Goal: Book appointment/travel/reservation

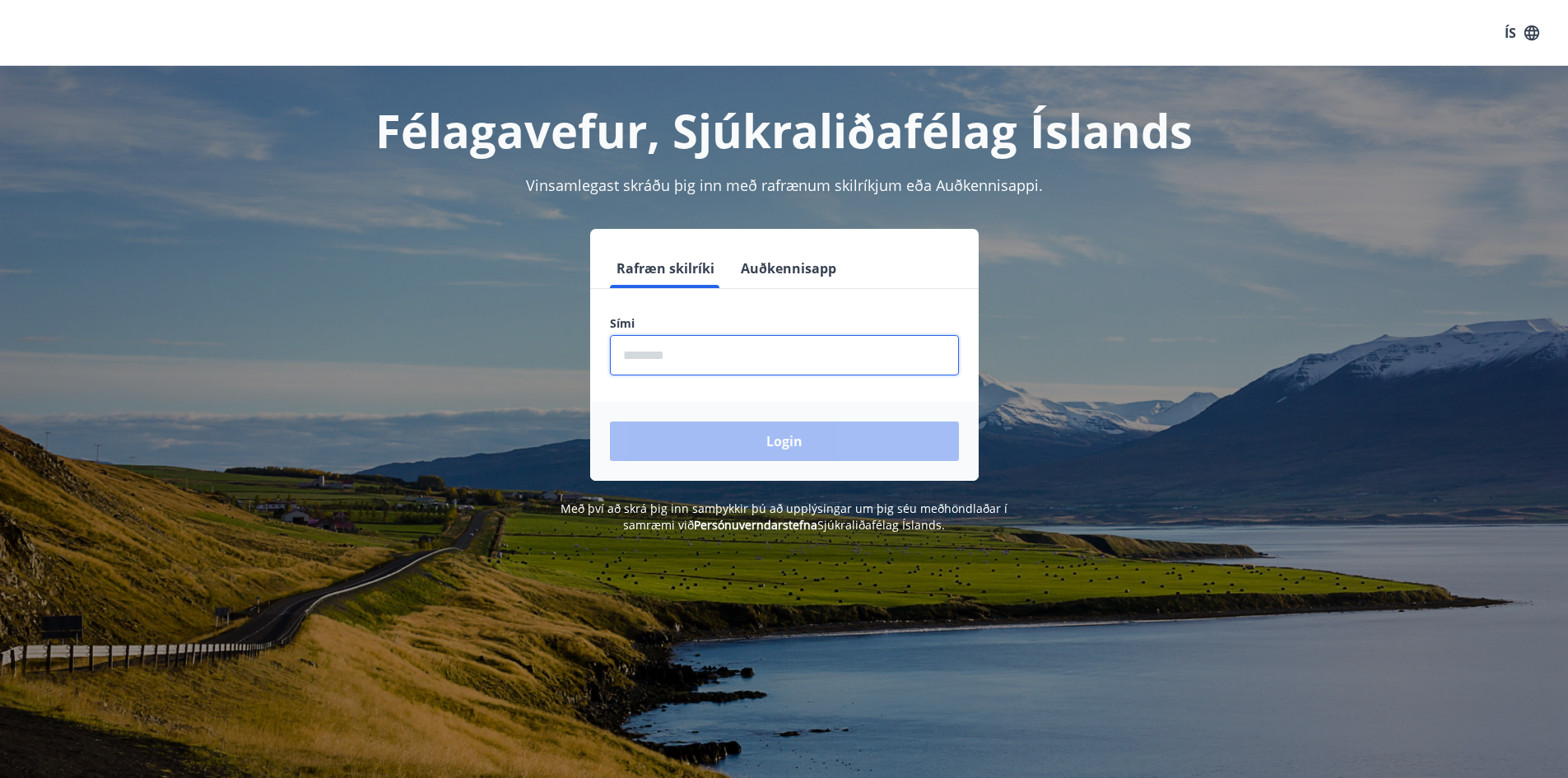
click at [676, 354] on input "phone" at bounding box center [784, 355] width 349 height 41
type input "********"
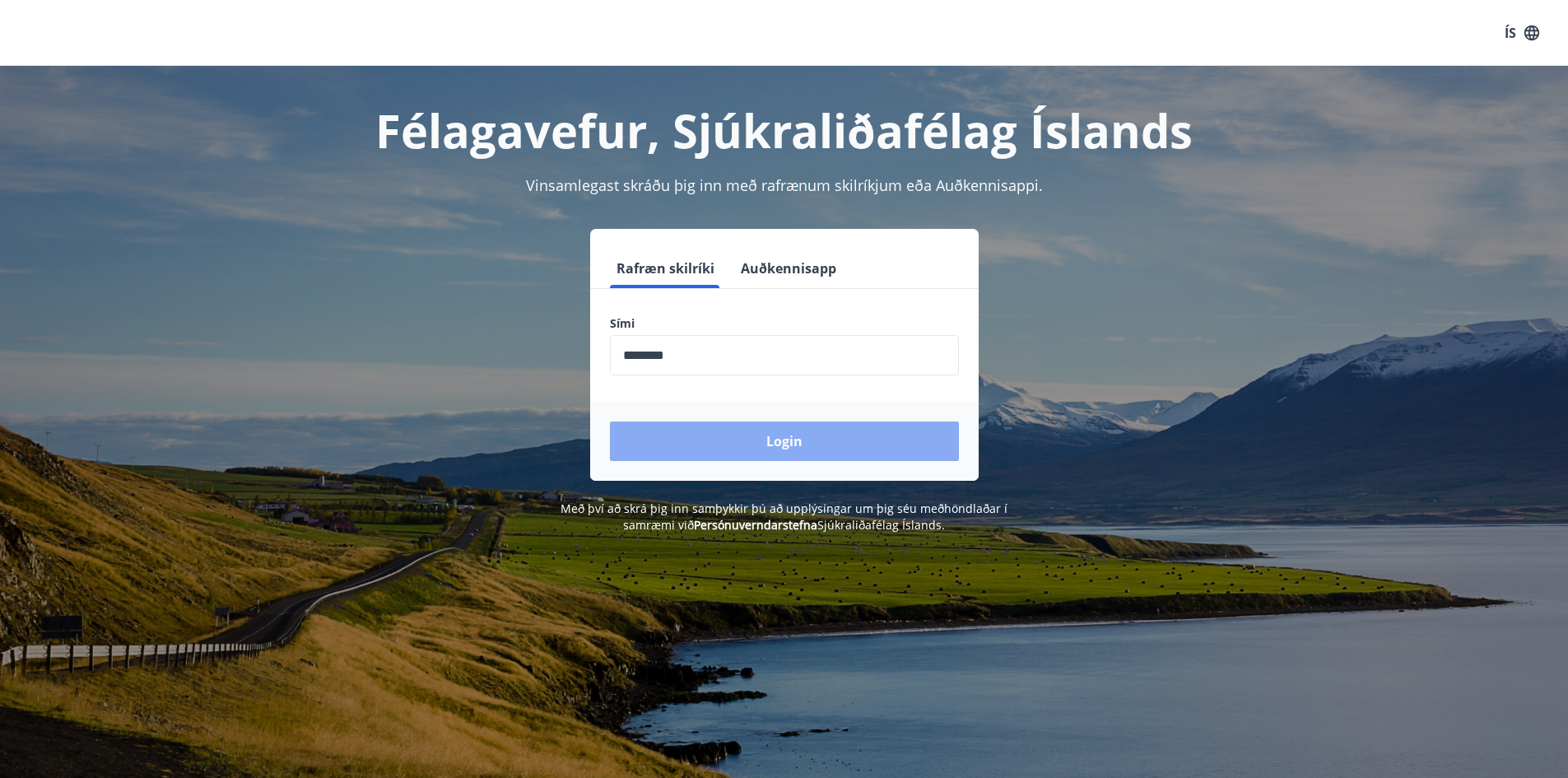
click at [771, 430] on button "Login" at bounding box center [784, 441] width 349 height 40
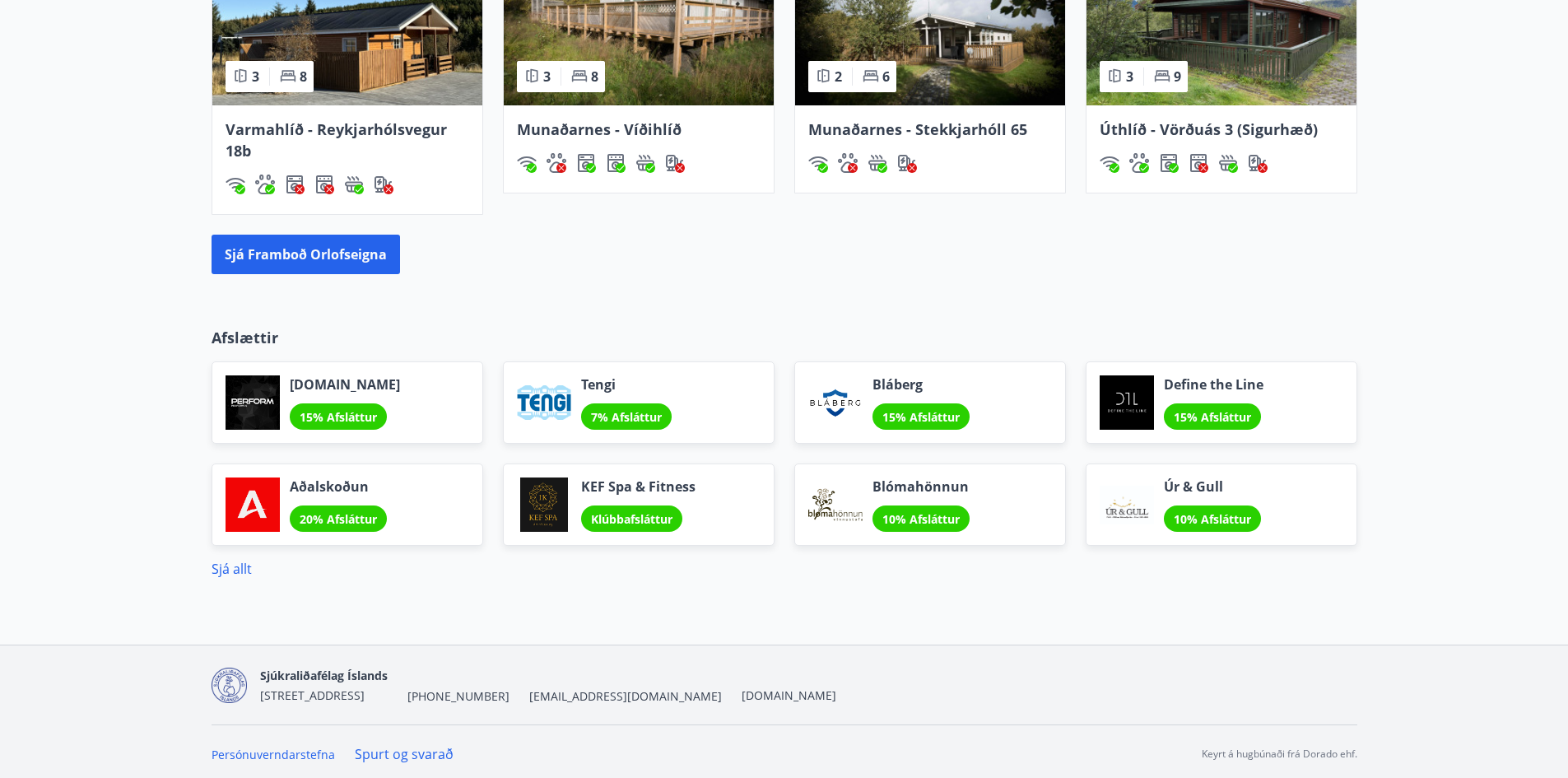
scroll to position [1260, 0]
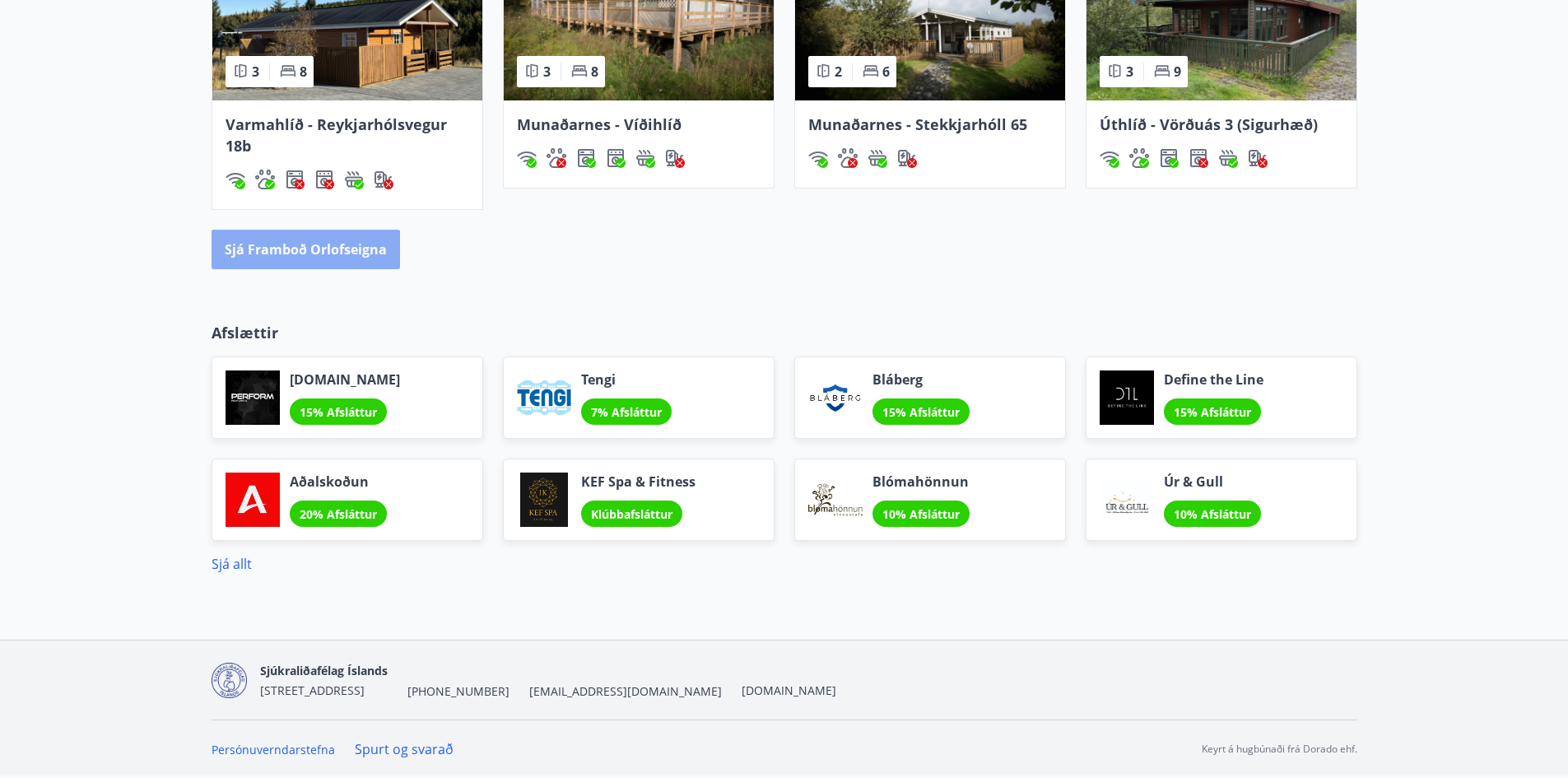
click at [296, 252] on button "Sjá framboð orlofseigna" at bounding box center [305, 249] width 188 height 40
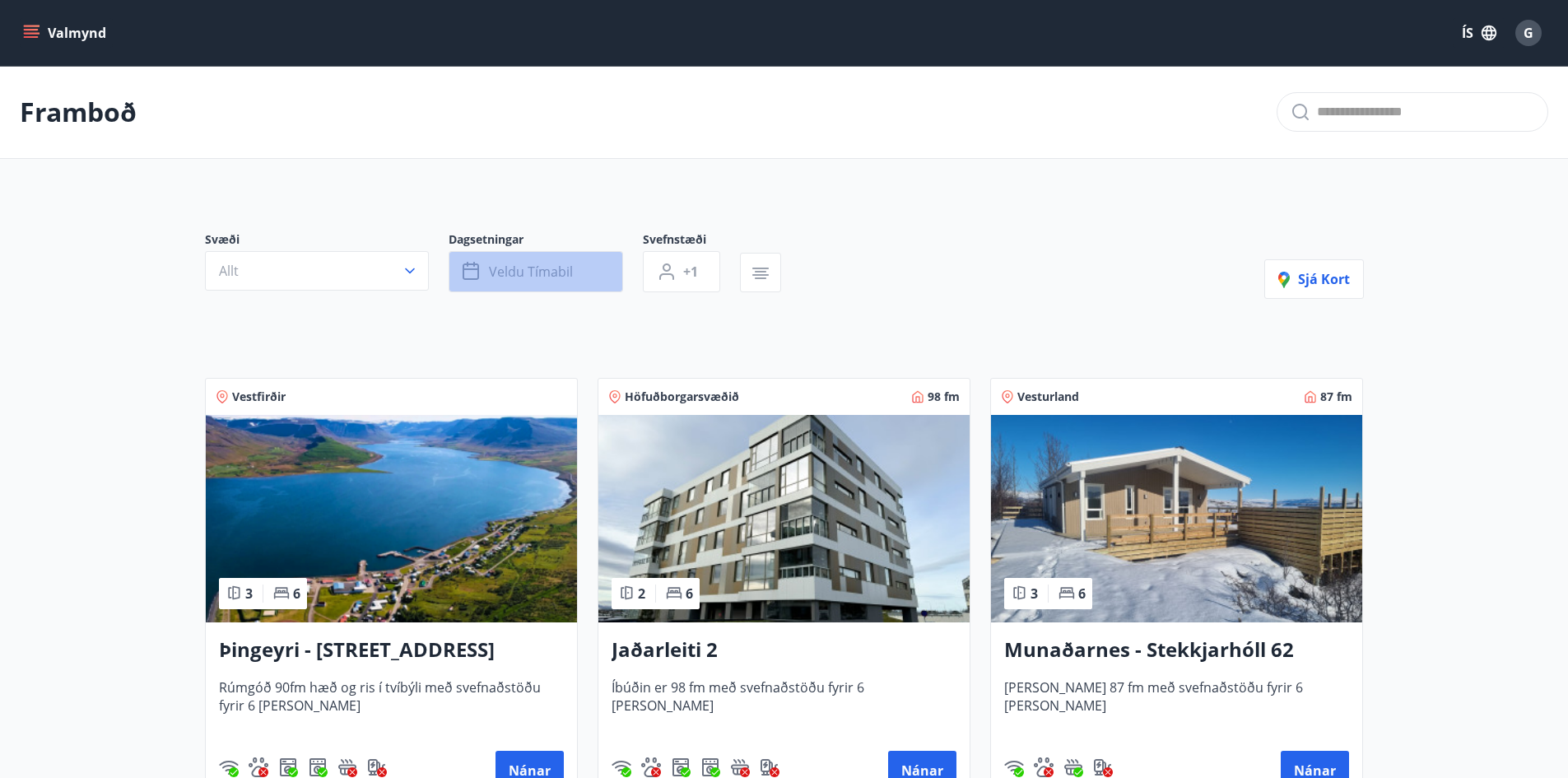
click at [555, 267] on span "Veldu tímabil" at bounding box center [531, 271] width 84 height 19
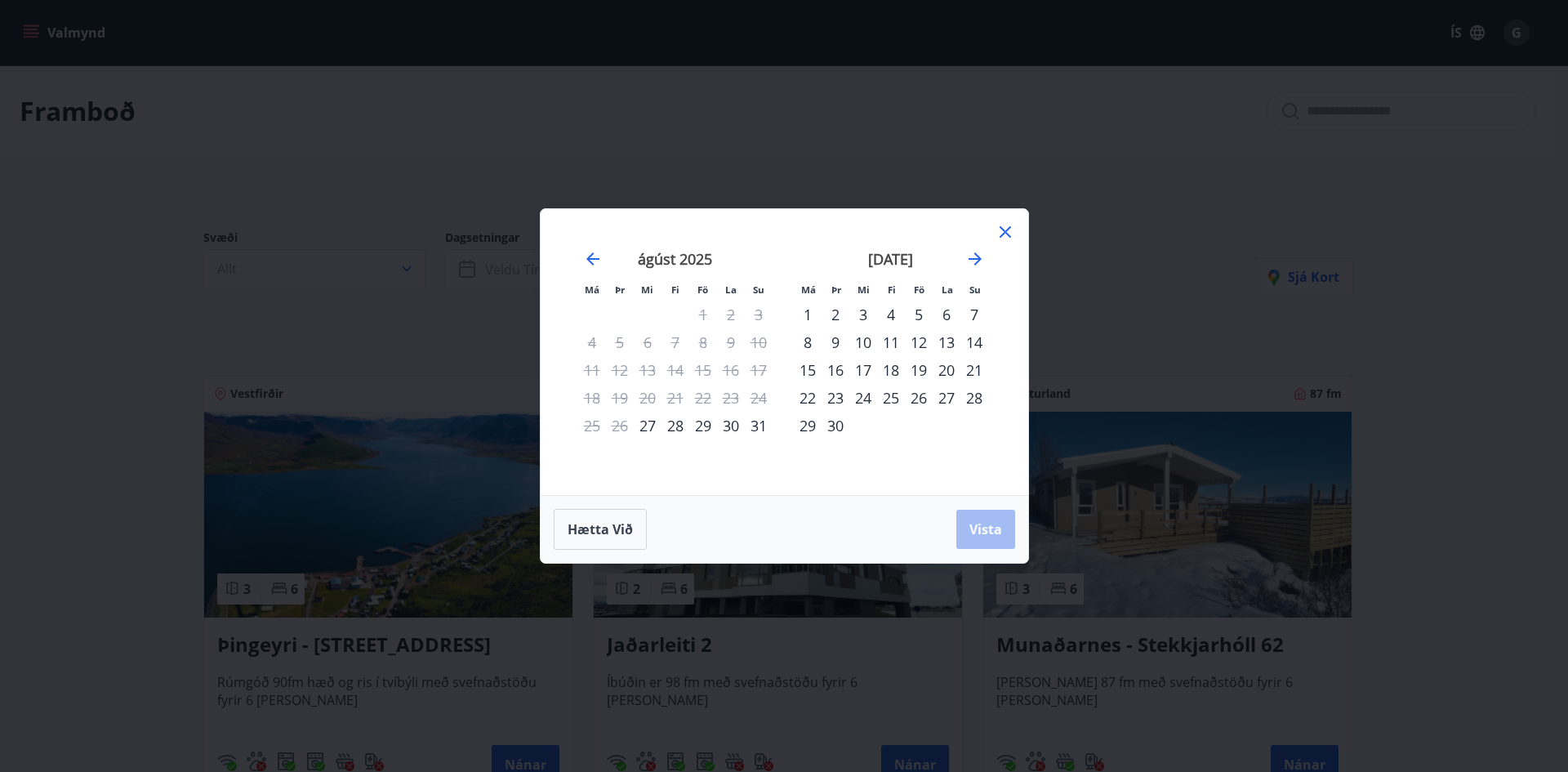
click at [953, 399] on div "27" at bounding box center [946, 398] width 28 height 28
click at [918, 399] on div "26" at bounding box center [919, 398] width 28 height 28
click at [810, 431] on div "29" at bounding box center [808, 426] width 28 height 28
click at [969, 528] on span "Vista" at bounding box center [985, 529] width 32 height 18
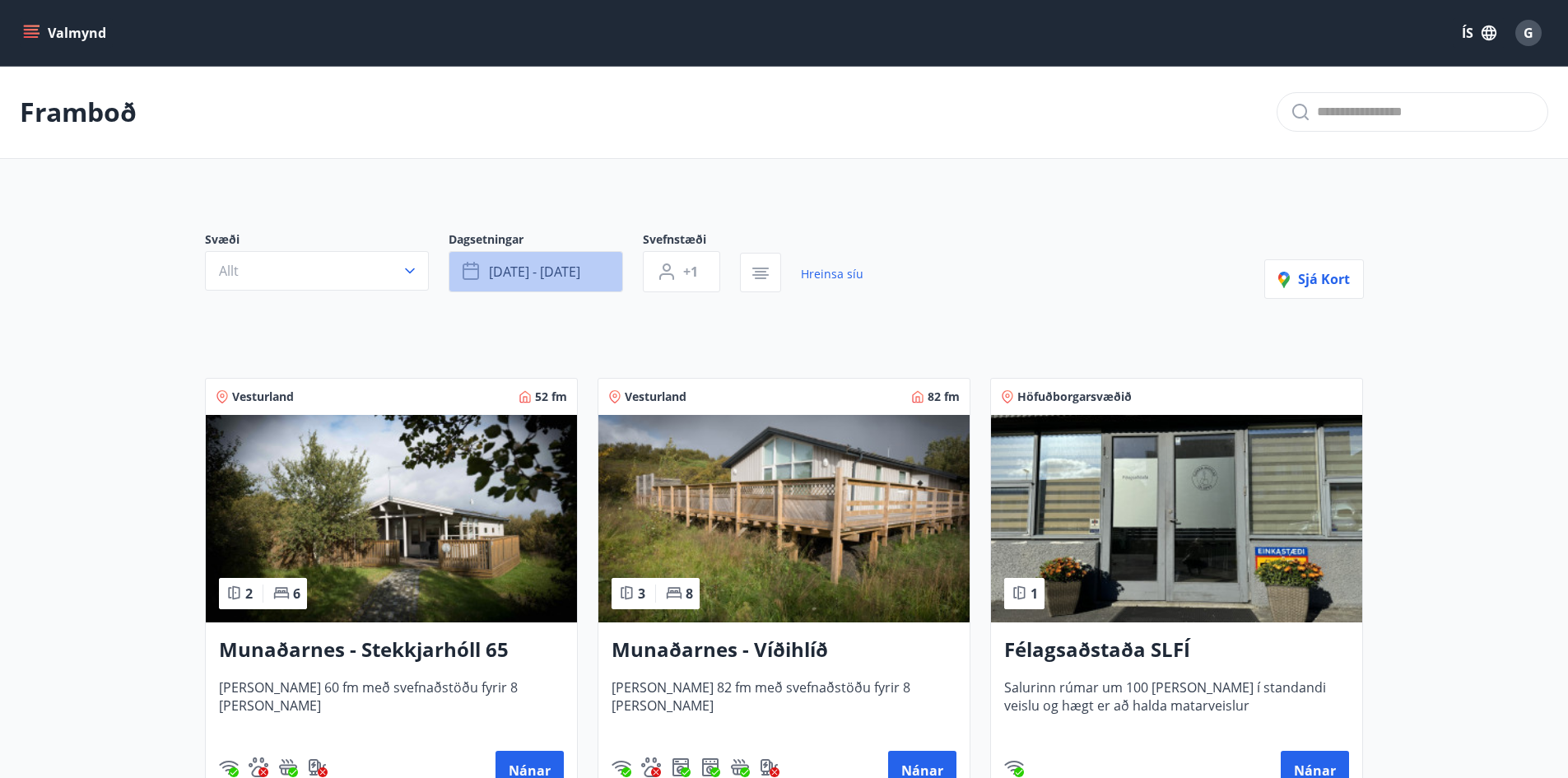
click at [607, 266] on button "[DATE] - [DATE]" at bounding box center [536, 271] width 175 height 42
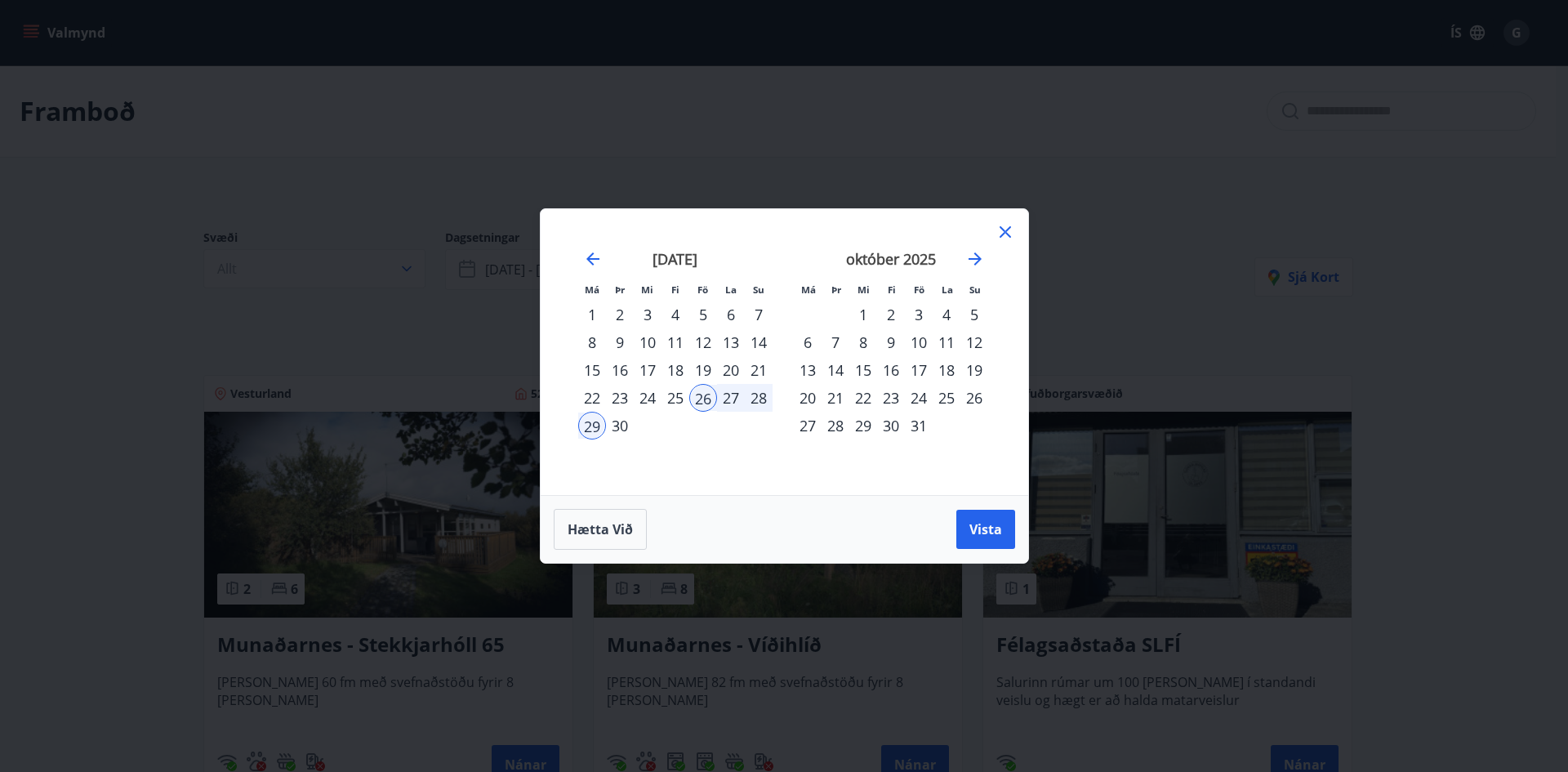
click at [580, 260] on div "[DATE]" at bounding box center [675, 265] width 194 height 72
click at [571, 535] on span "Hætta við" at bounding box center [600, 529] width 66 height 18
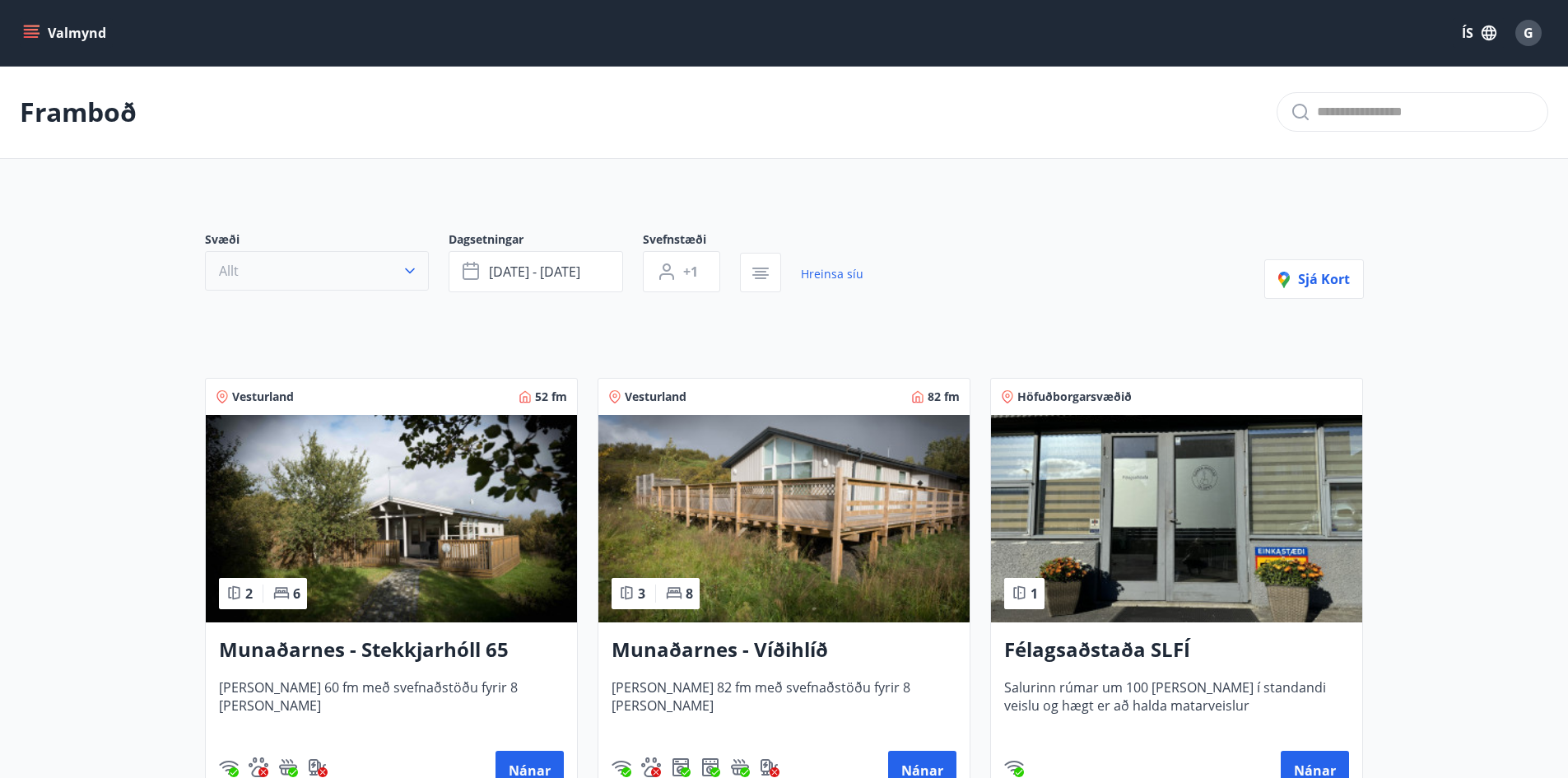
click at [415, 274] on icon "button" at bounding box center [410, 270] width 17 height 17
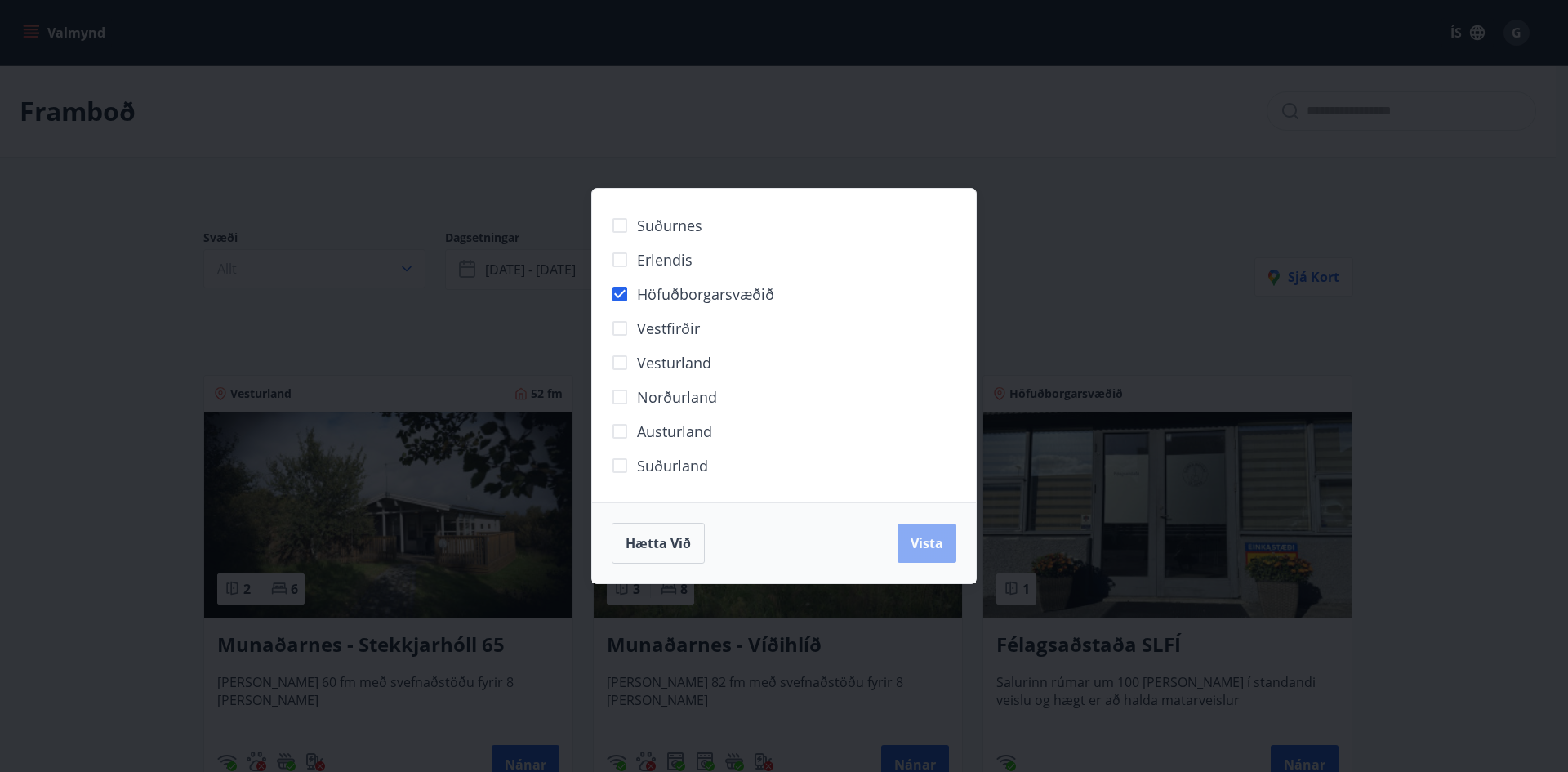
click at [940, 549] on span "Vista" at bounding box center [926, 543] width 32 height 18
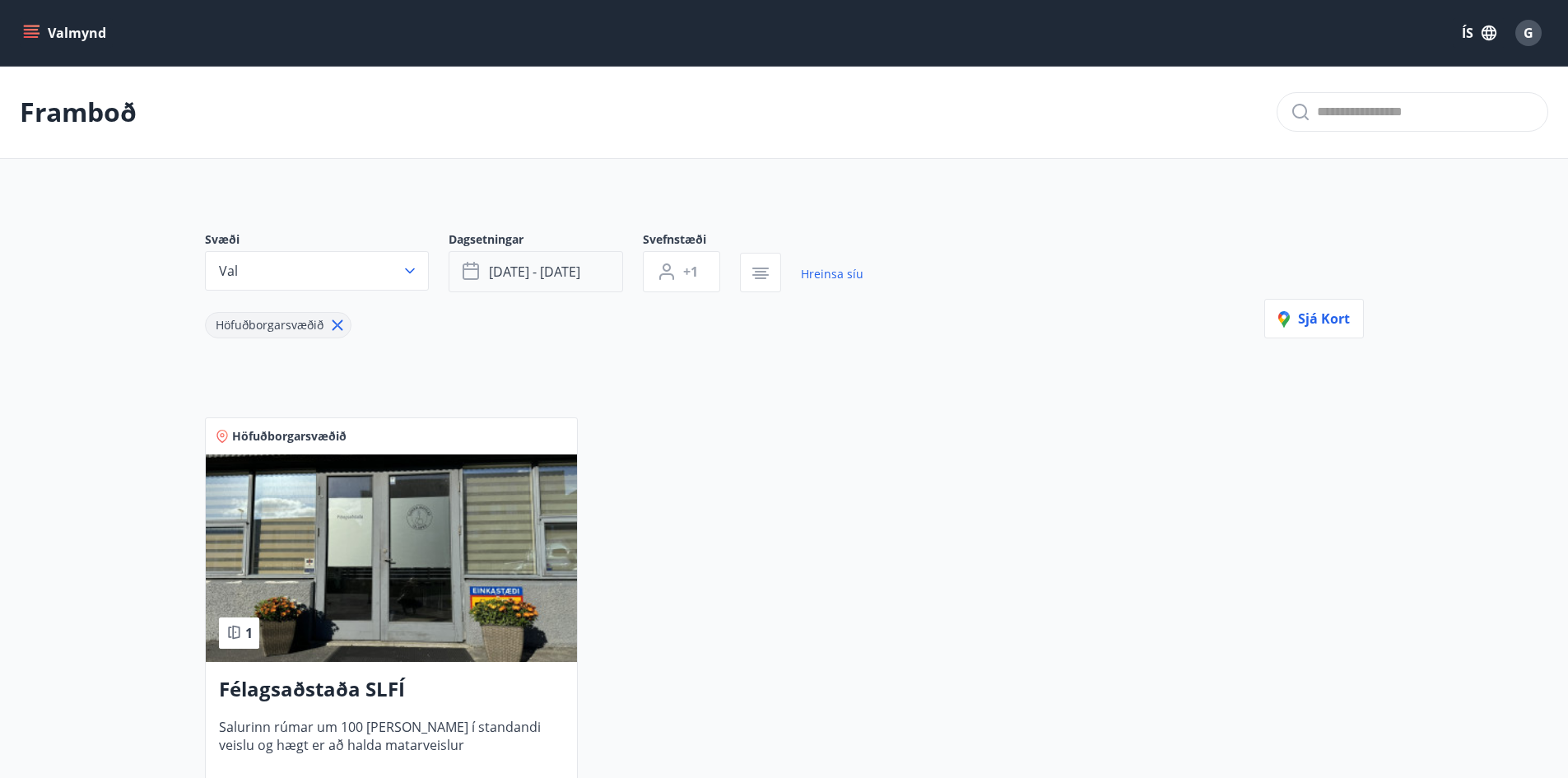
click at [612, 271] on button "[DATE] - [DATE]" at bounding box center [536, 271] width 175 height 42
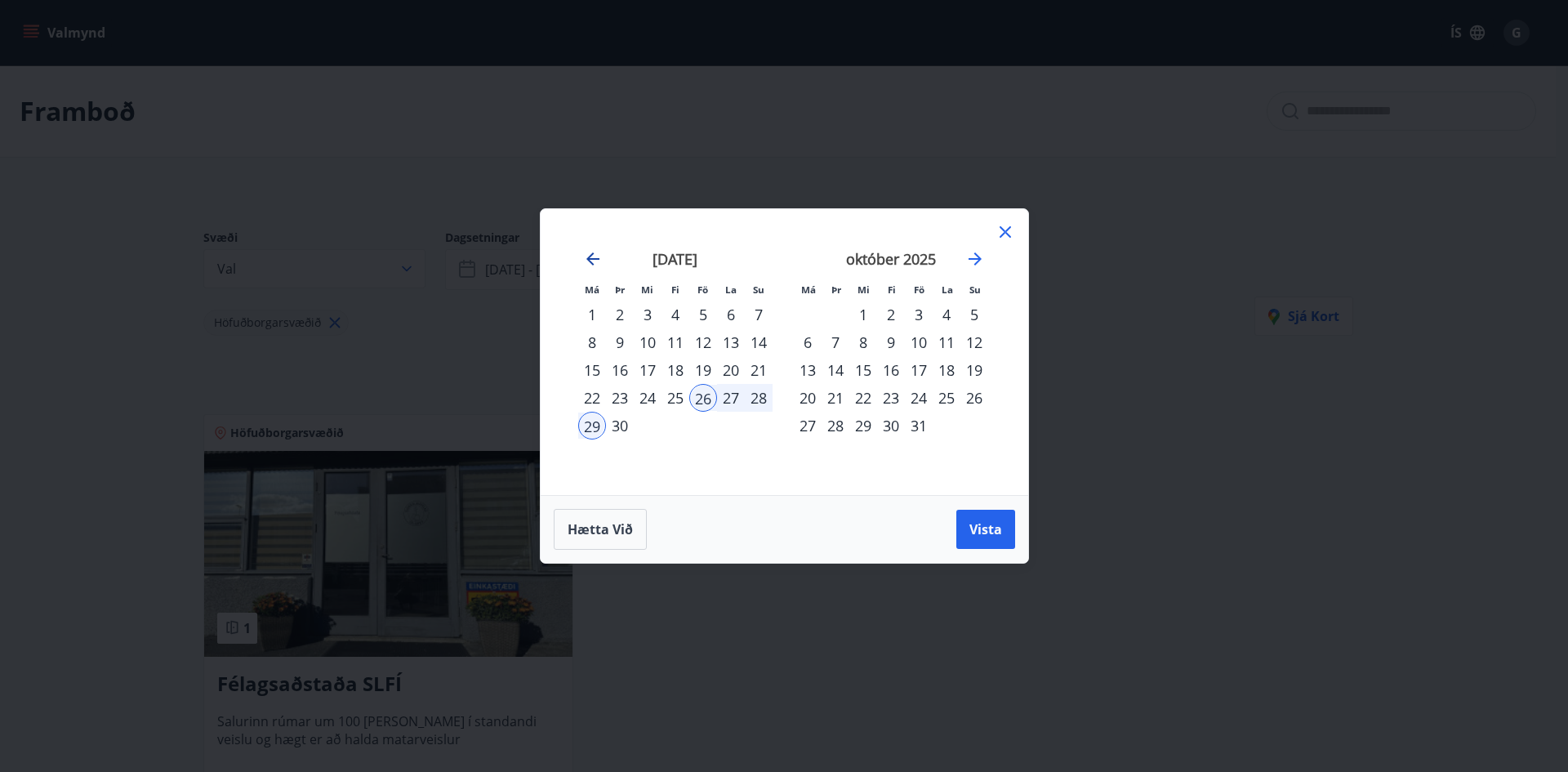
click at [590, 262] on icon "Move backward to switch to the previous month." at bounding box center [592, 259] width 13 height 13
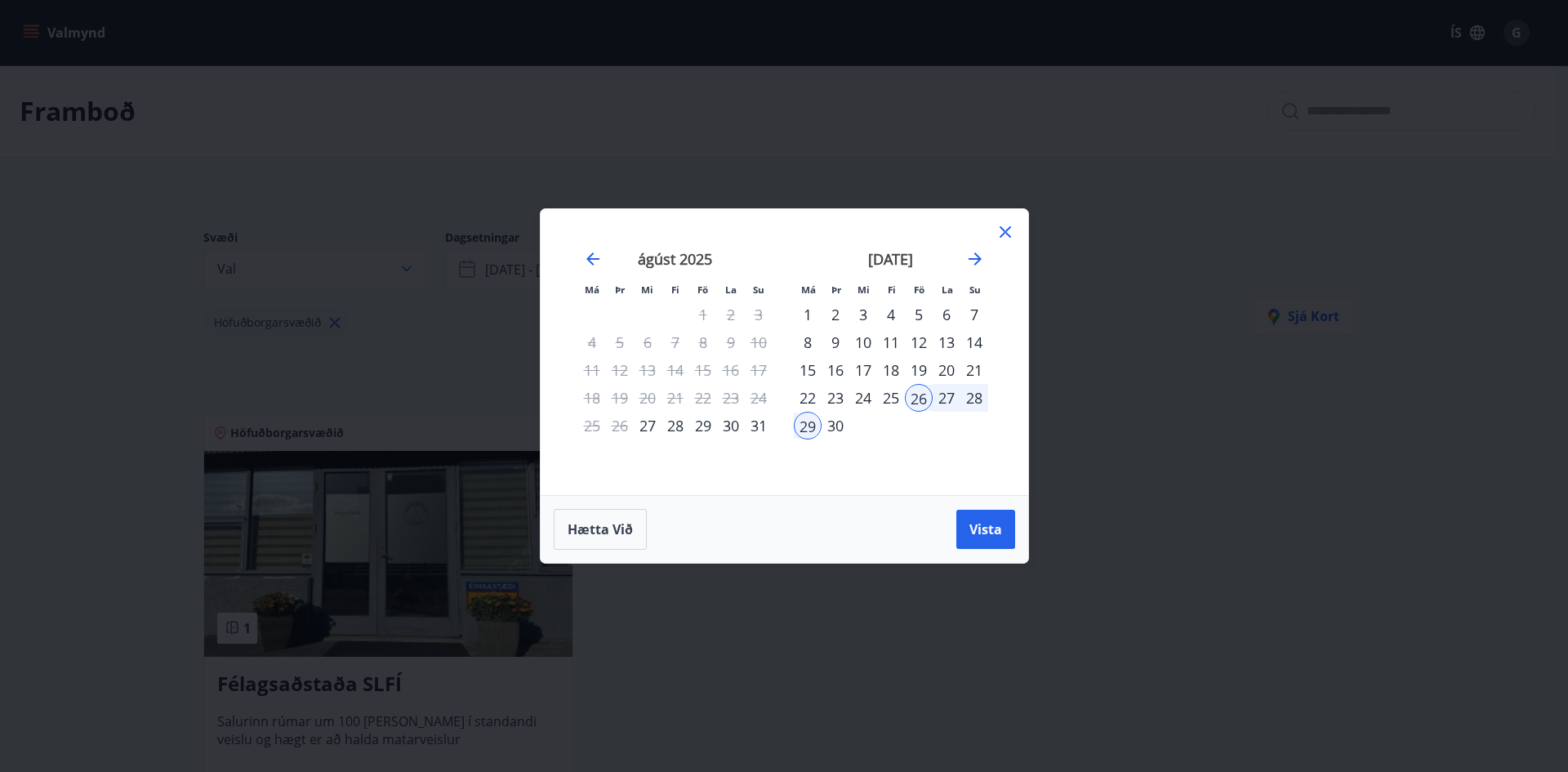
click at [921, 404] on div "26" at bounding box center [919, 398] width 28 height 28
click at [807, 423] on div "29" at bounding box center [808, 426] width 28 height 28
click at [916, 400] on div "26" at bounding box center [919, 398] width 28 height 28
drag, startPoint x: 811, startPoint y: 428, endPoint x: 853, endPoint y: 445, distance: 45.3
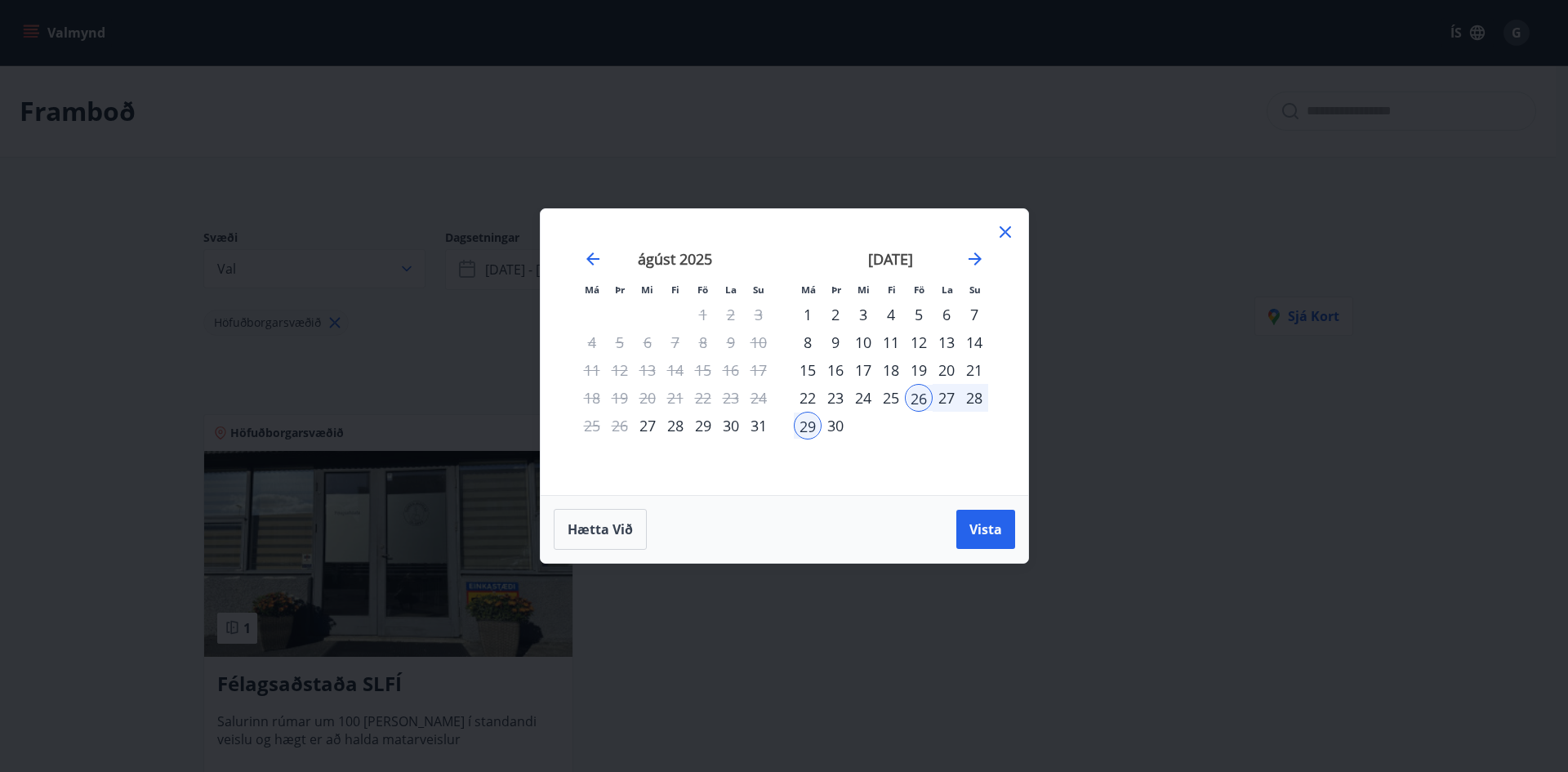
click at [819, 439] on div "[DATE] 1 2 3 4 5 6 7 8 9 10 11 12 13 14 15 16 17 18 19 20 21 22 23 24 25 26 27 …" at bounding box center [891, 363] width 215 height 268
click at [611, 542] on button "Hætta við" at bounding box center [600, 529] width 93 height 41
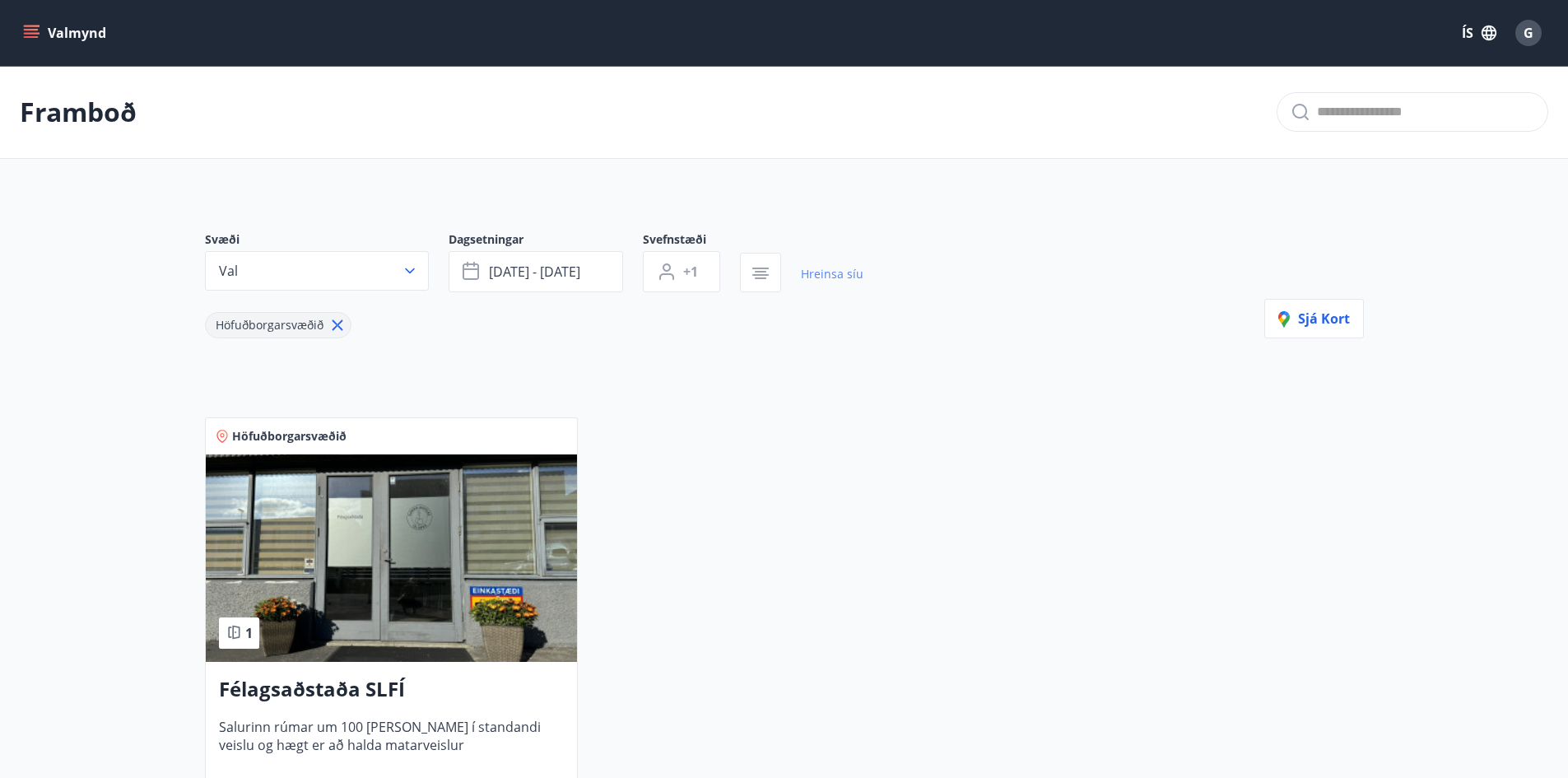
click at [856, 277] on link "Hreinsa síu" at bounding box center [832, 274] width 63 height 36
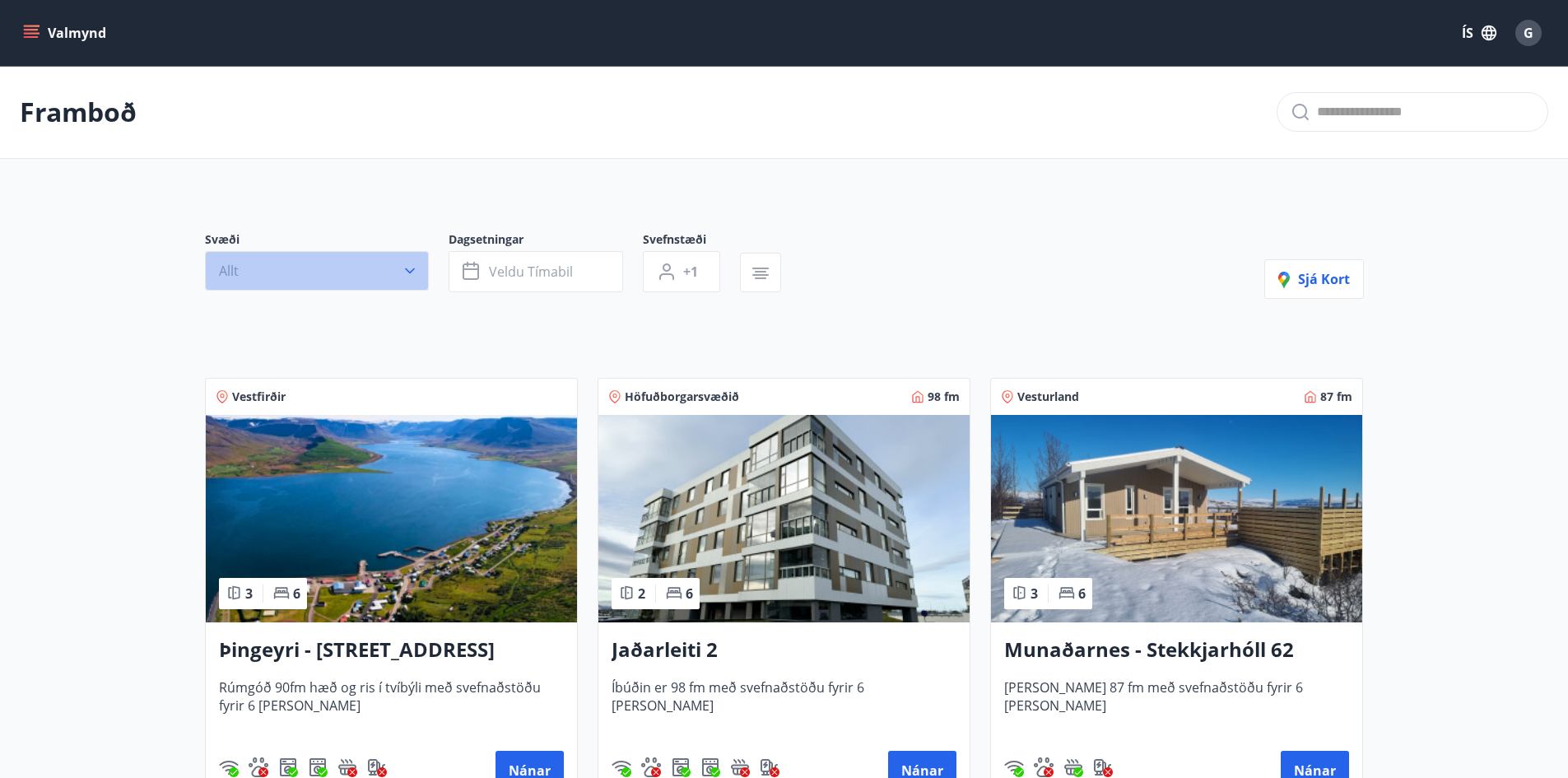
click at [418, 266] on icon "button" at bounding box center [410, 270] width 17 height 17
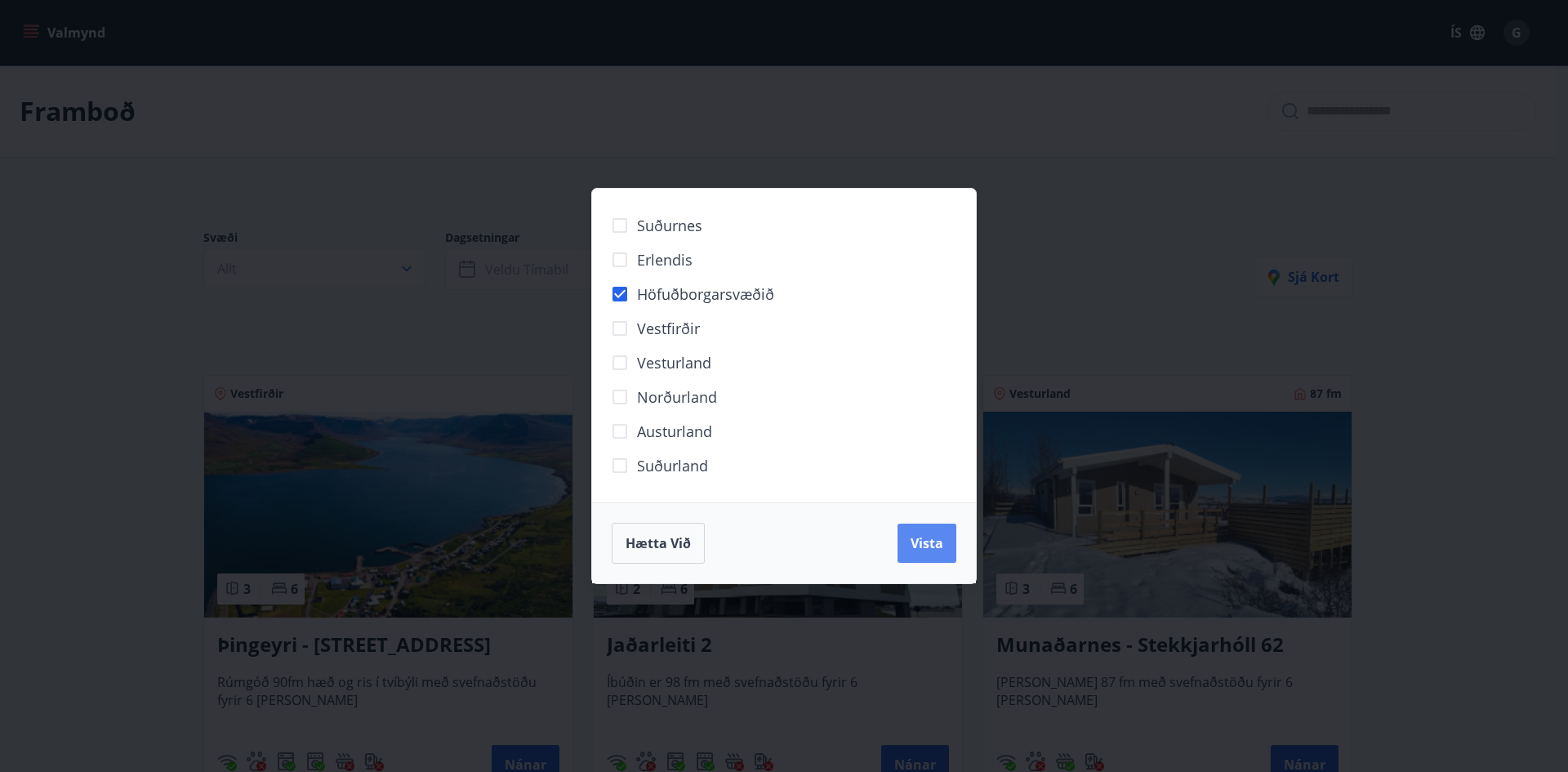
click at [933, 548] on span "Vista" at bounding box center [926, 543] width 32 height 18
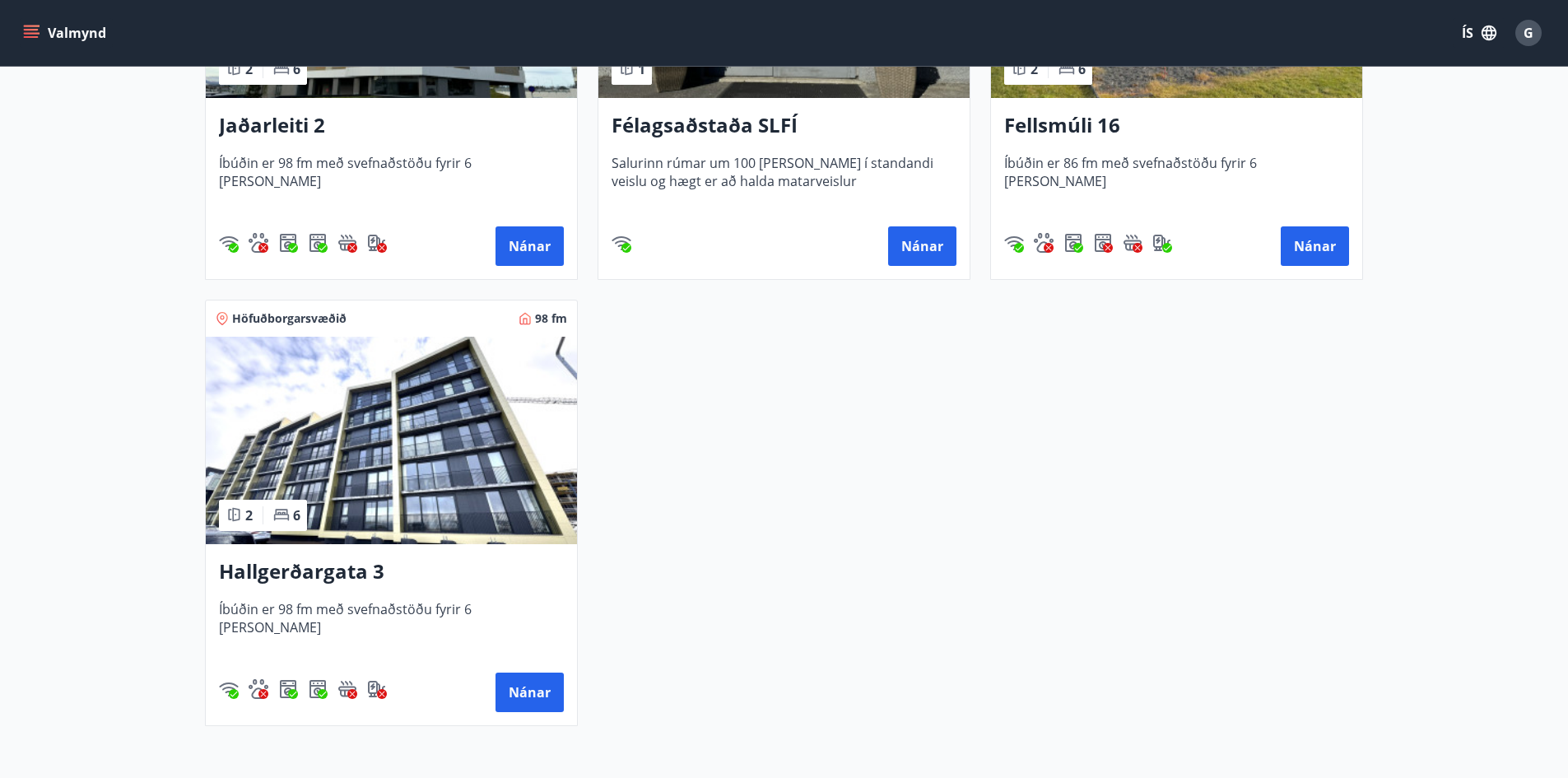
scroll to position [659, 0]
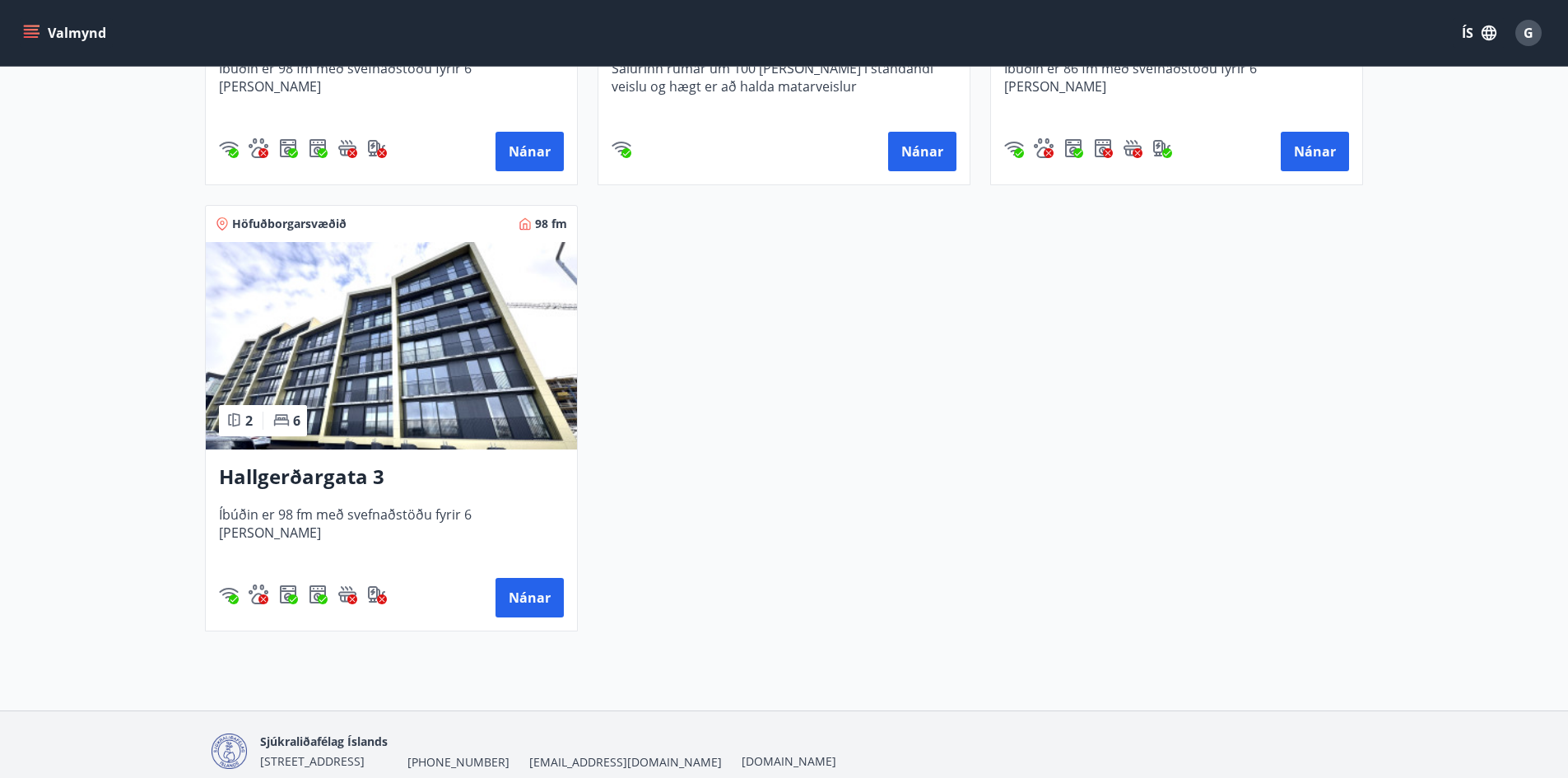
click at [328, 476] on h3 "Hallgerðargata 3" at bounding box center [391, 478] width 345 height 30
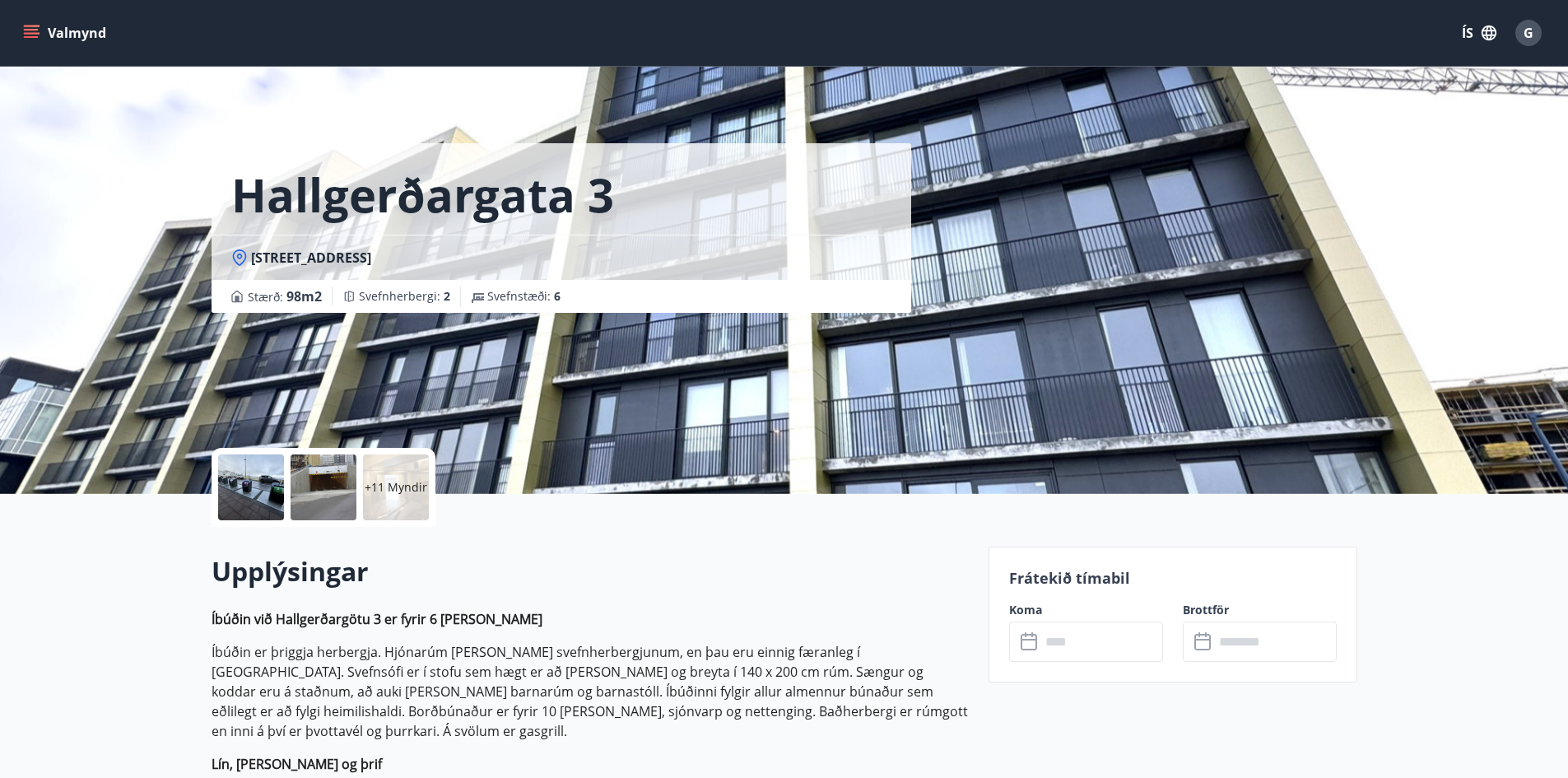
click at [1061, 577] on p "Frátekið tímabil" at bounding box center [1172, 578] width 328 height 21
click at [480, 200] on h1 "Hallgerðargata 3" at bounding box center [422, 194] width 382 height 63
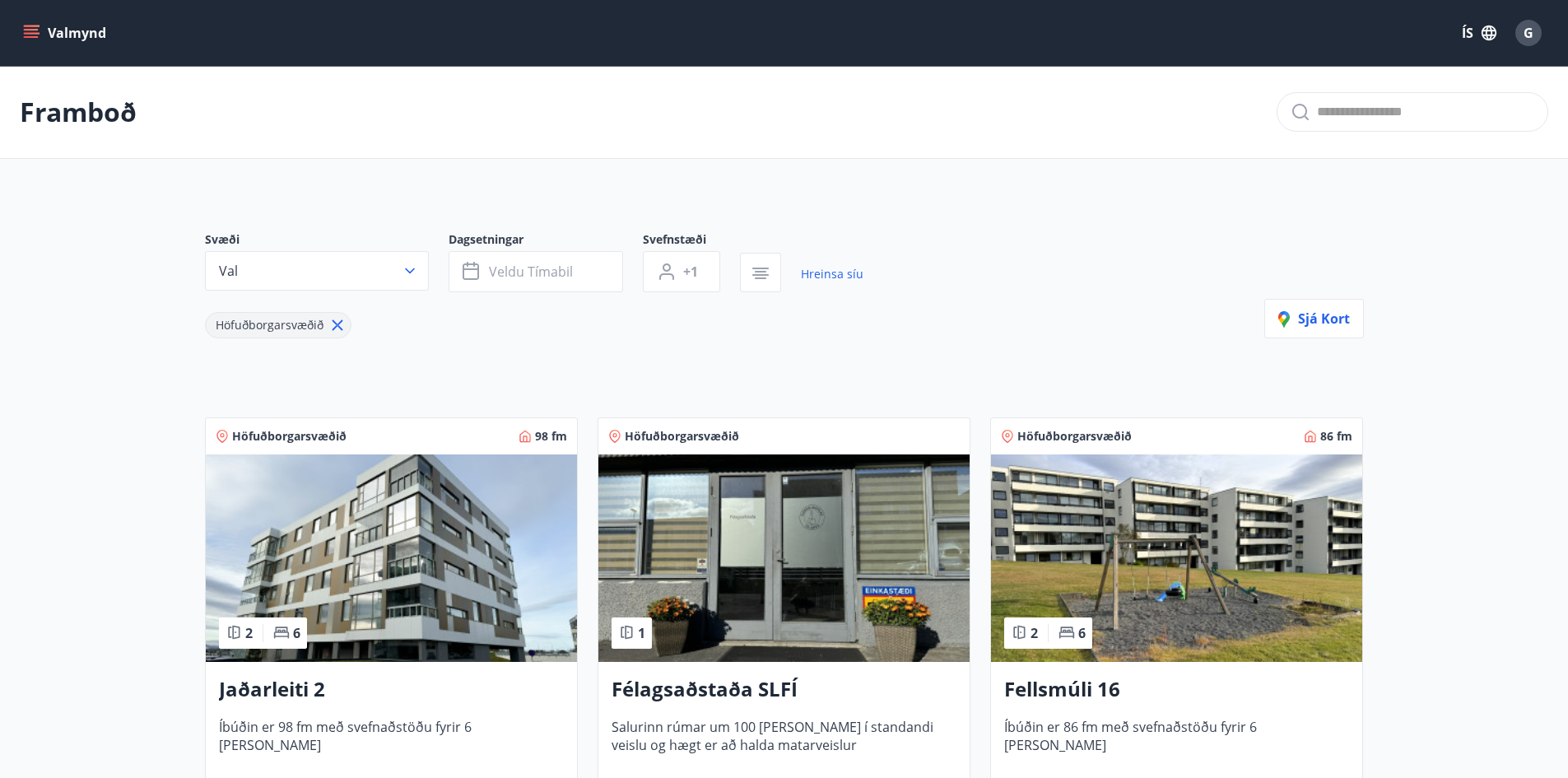
click at [31, 33] on icon "menu" at bounding box center [33, 33] width 19 height 2
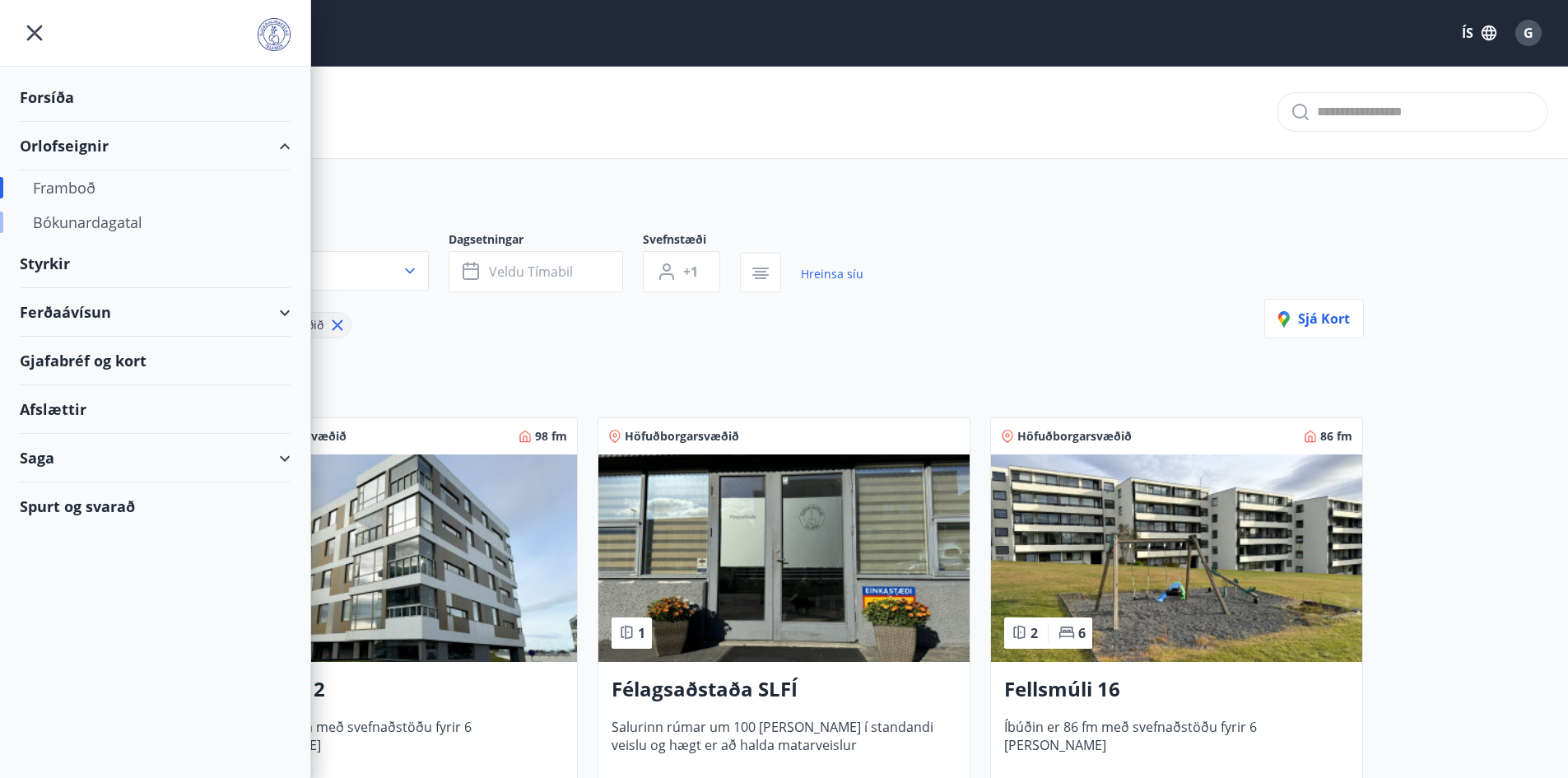
click at [127, 220] on div "Bókunardagatal" at bounding box center [155, 222] width 245 height 34
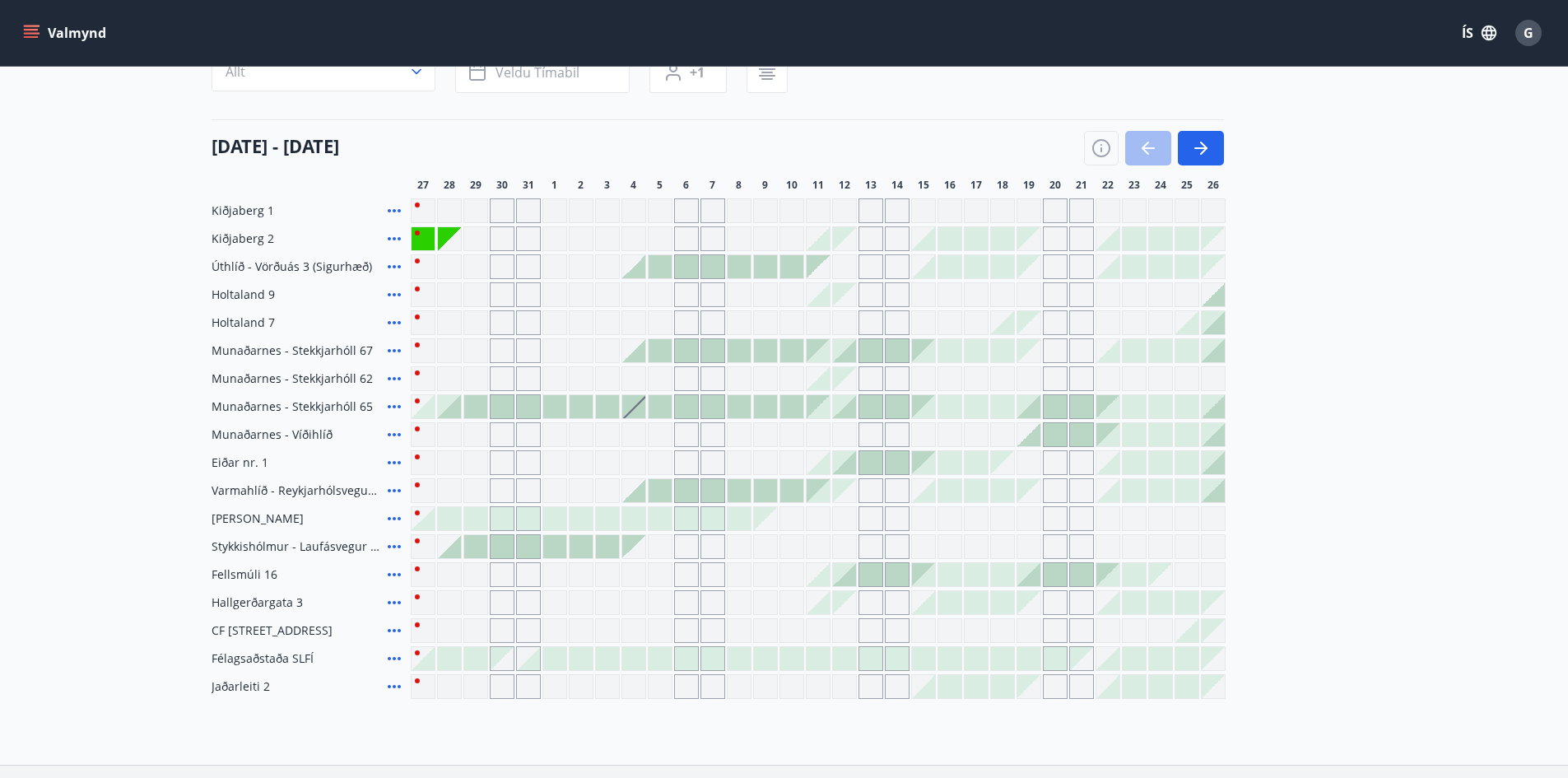
scroll to position [164, 0]
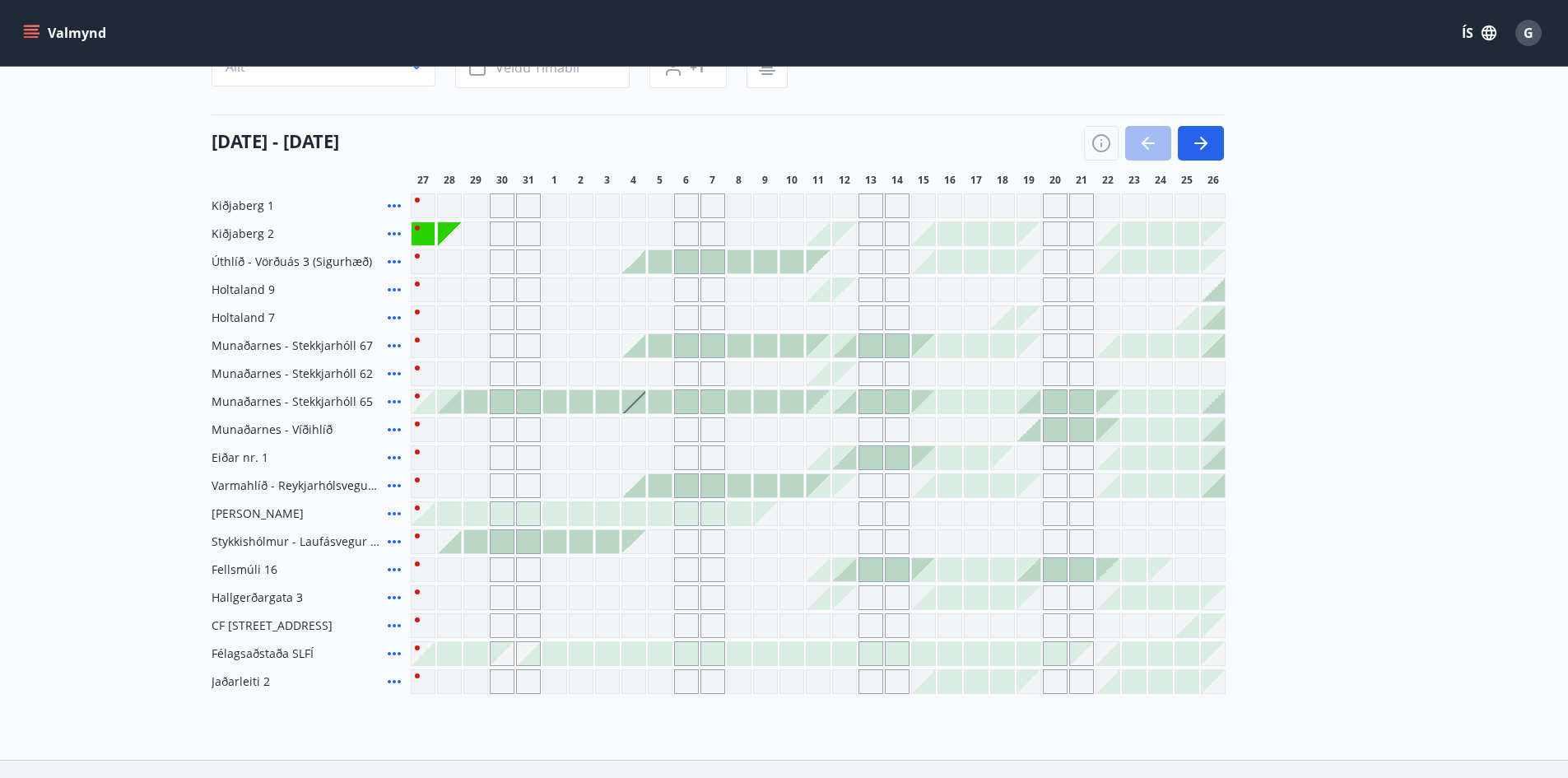
click at [1212, 682] on div "Gráir dagar eru ekki bókanlegir" at bounding box center [1213, 682] width 23 height 23
click at [1197, 163] on div "[DATE] - [DATE] 28 29 30 31 1 2 3 4 5 6 7 8 9 10 11 12 13 14 15 16 17 18 19 20 …" at bounding box center [784, 151] width 1145 height 72
click at [1205, 146] on icon "button" at bounding box center [1201, 143] width 19 height 19
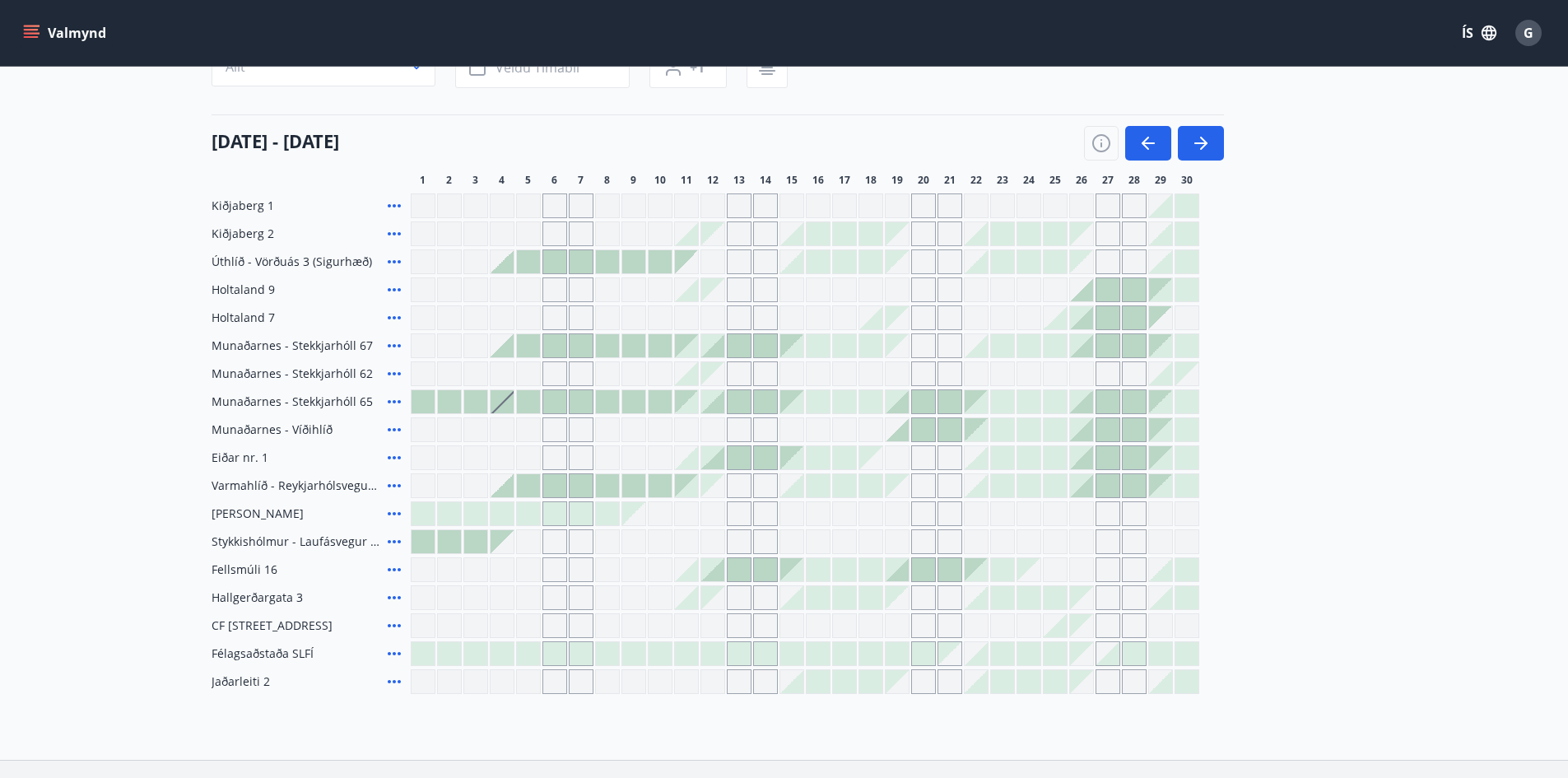
click at [1165, 597] on div at bounding box center [1160, 598] width 23 height 23
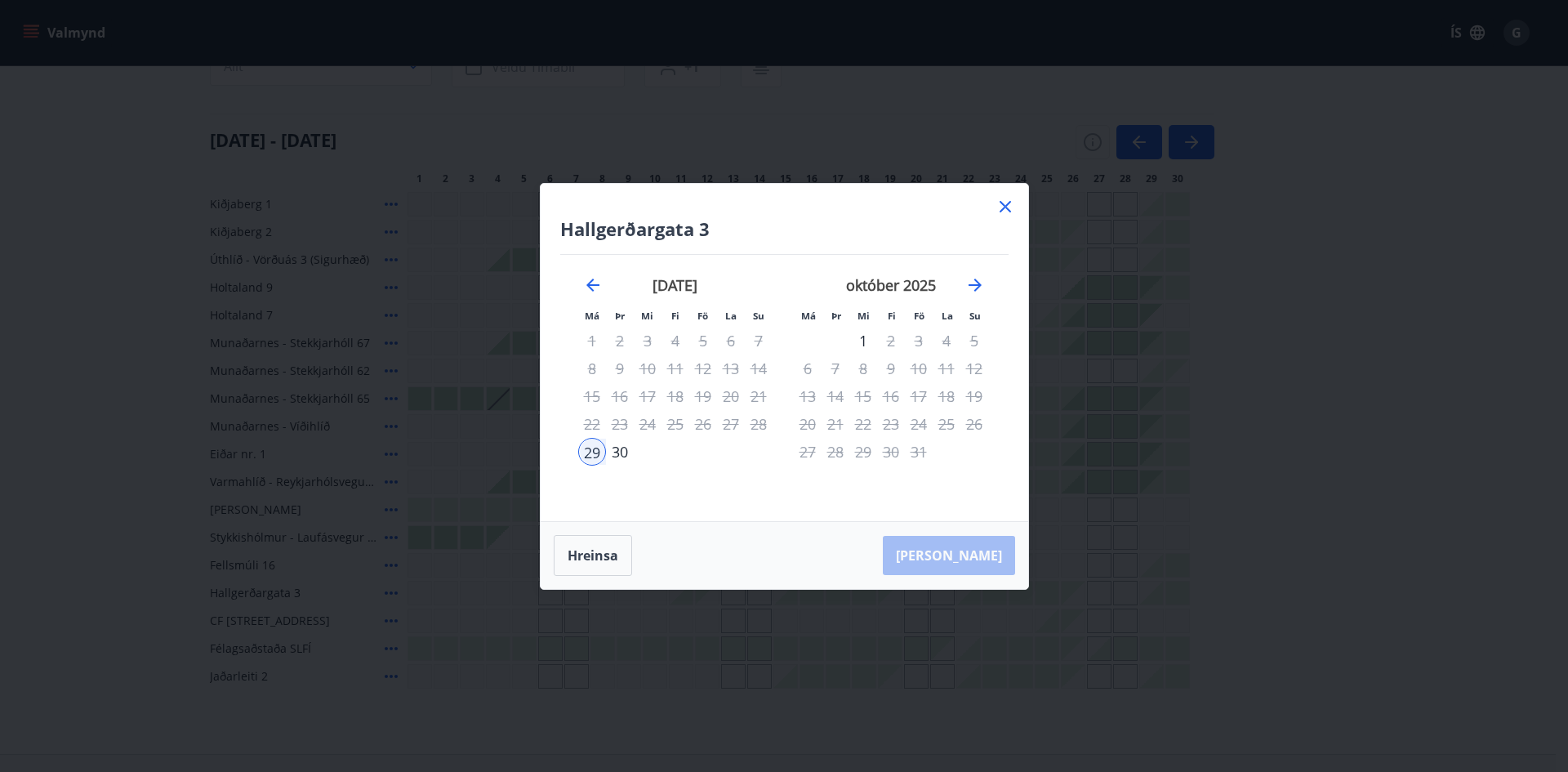
click at [1002, 211] on icon at bounding box center [1005, 207] width 19 height 19
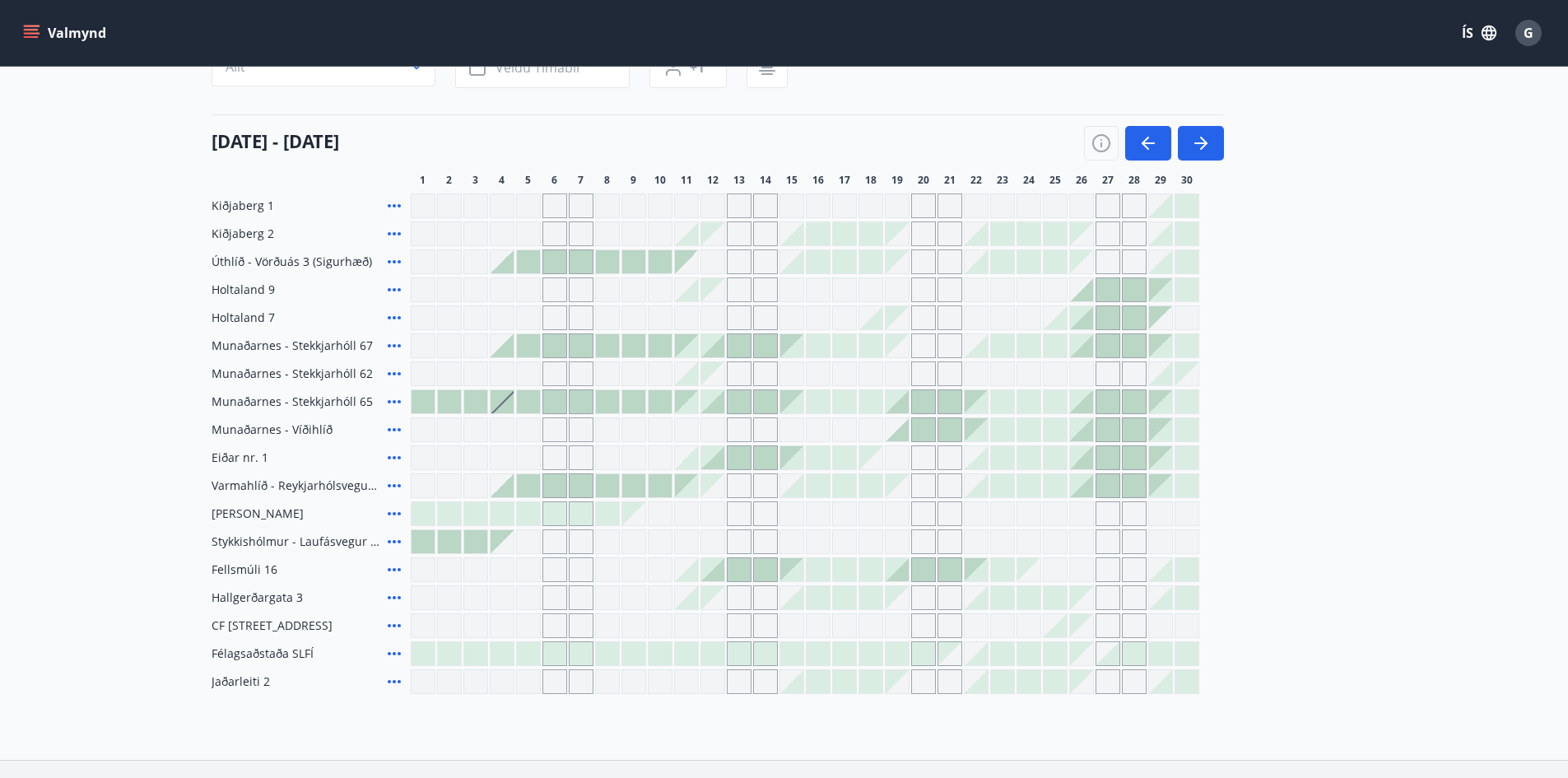
click at [1017, 202] on div "Gráir dagar eru ekki bókanlegir" at bounding box center [1029, 206] width 25 height 25
click at [1205, 144] on icon "button" at bounding box center [1203, 143] width 7 height 13
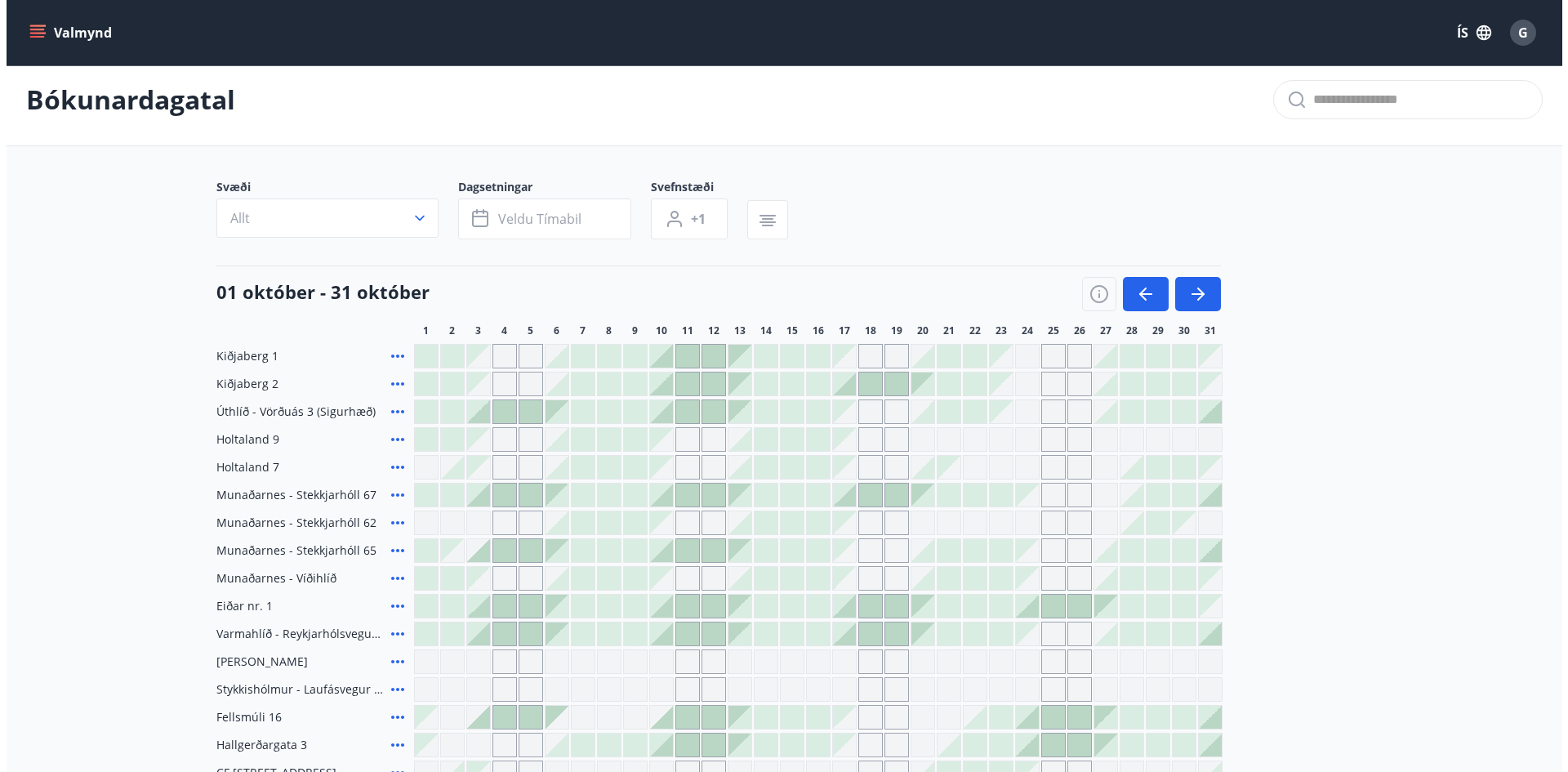
scroll to position [0, 0]
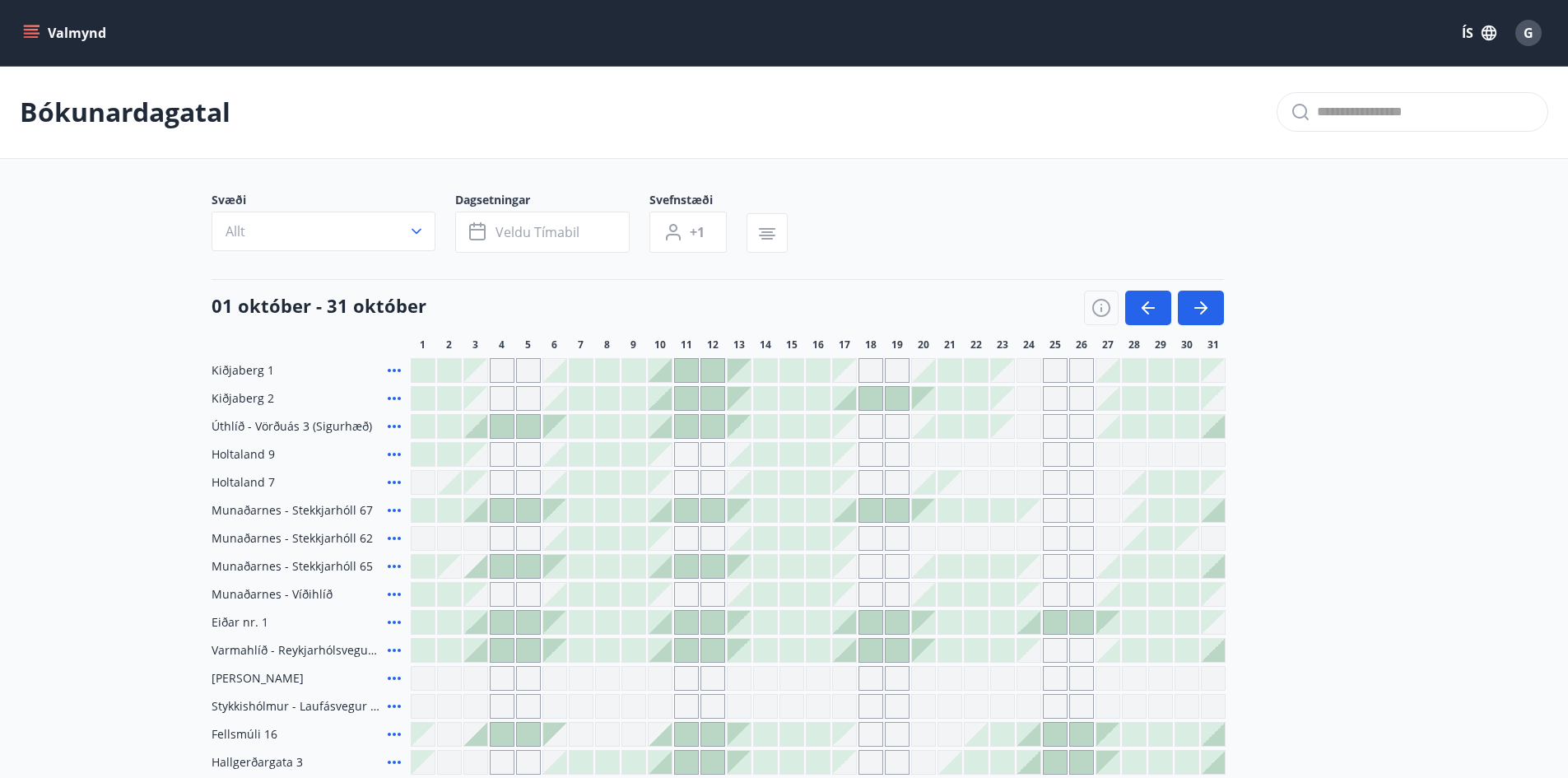
click at [1539, 42] on span "G" at bounding box center [1528, 33] width 26 height 26
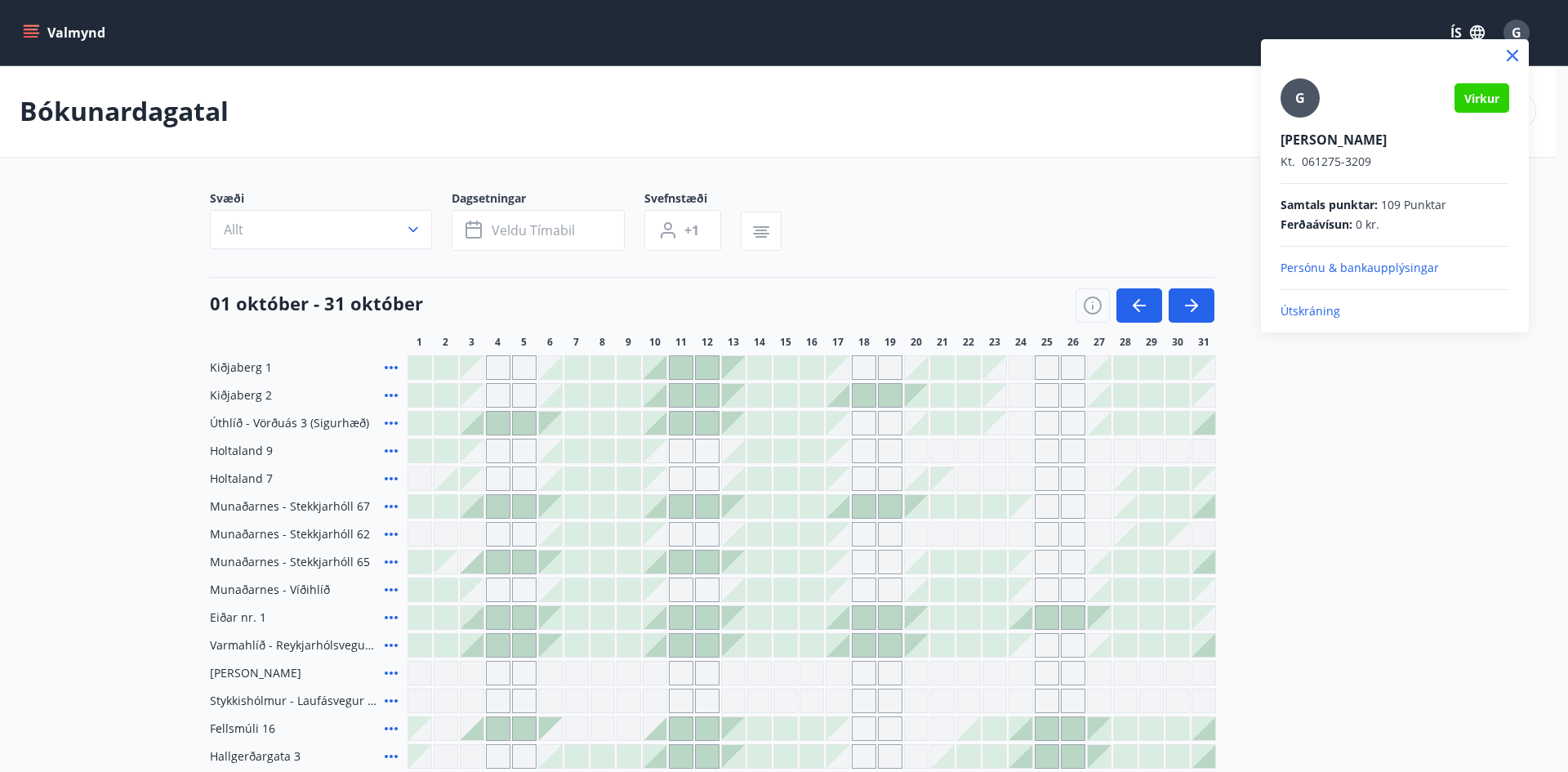
click at [1311, 313] on p "Útskráning" at bounding box center [1394, 311] width 229 height 17
